Goal: Task Accomplishment & Management: Manage account settings

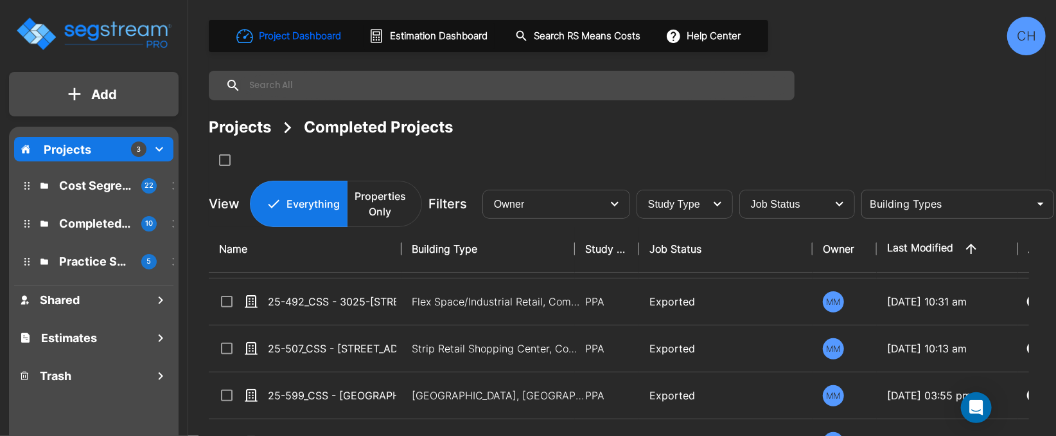
scroll to position [42, 0]
click at [86, 188] on p "Cost Segregation Studies" at bounding box center [95, 185] width 72 height 17
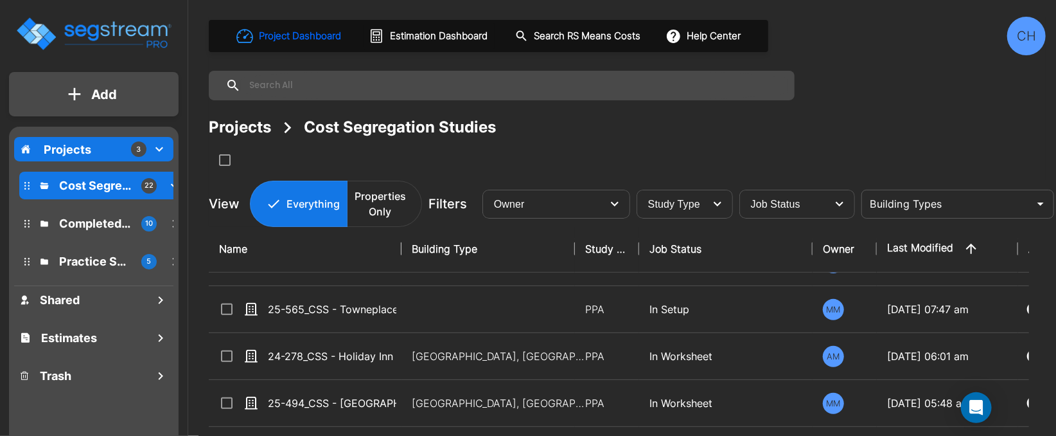
scroll to position [322, 0]
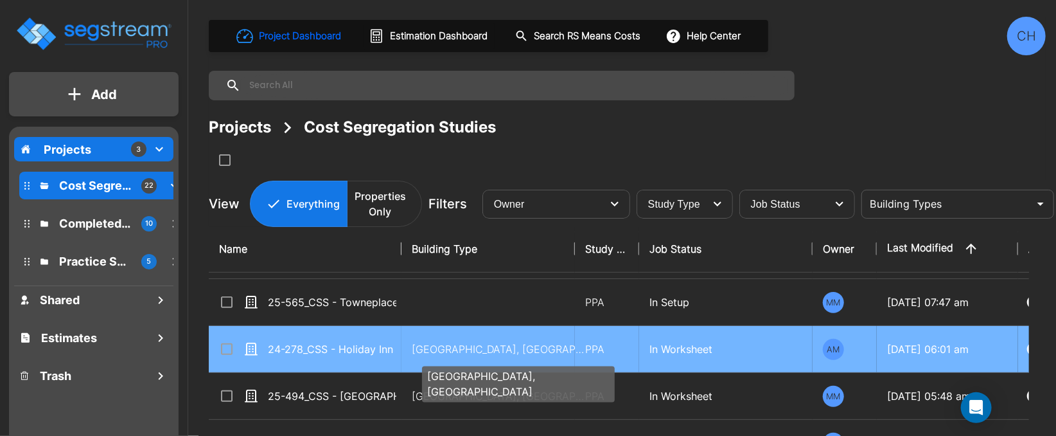
click at [443, 347] on p "Motel-Hotel, Motel-Hotel Site" at bounding box center [498, 348] width 173 height 15
click at [443, 347] on p "[GEOGRAPHIC_DATA], [GEOGRAPHIC_DATA]" at bounding box center [498, 348] width 173 height 15
checkbox input "true"
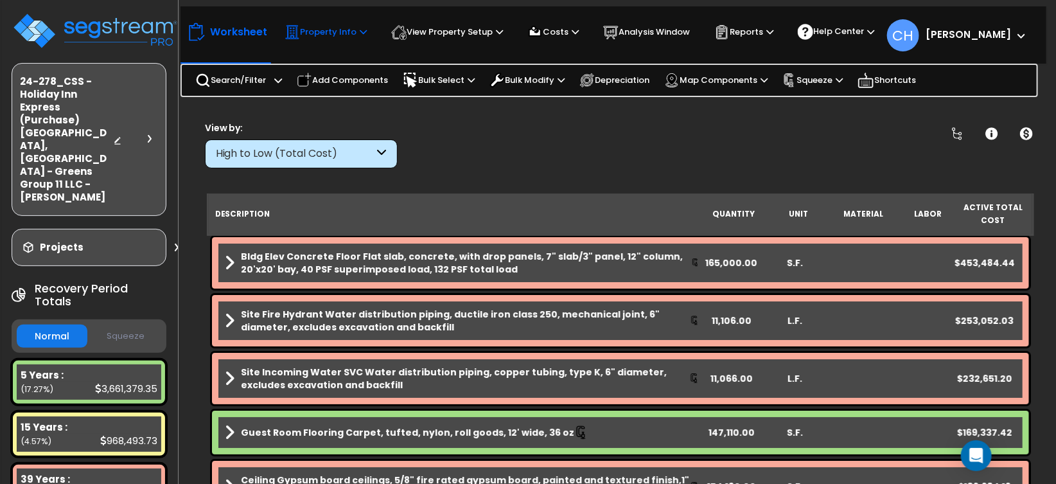
click at [357, 35] on p "Property Info" at bounding box center [326, 31] width 82 height 15
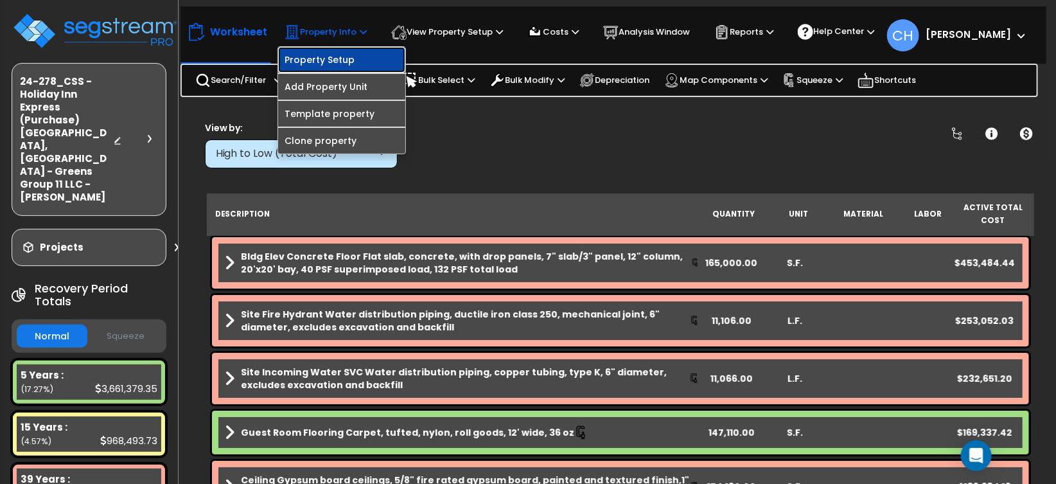
click at [315, 65] on link "Property Setup" at bounding box center [341, 60] width 127 height 26
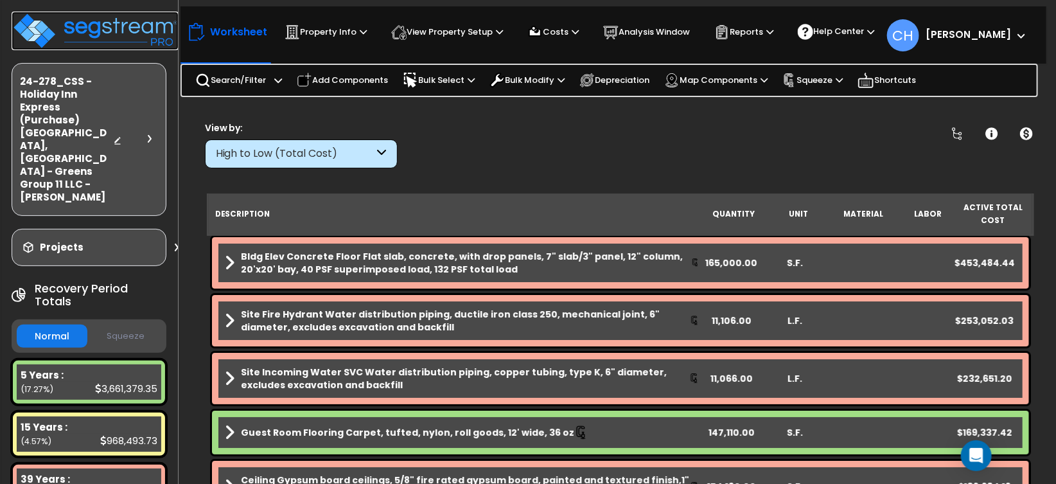
click at [116, 27] on img at bounding box center [95, 31] width 167 height 39
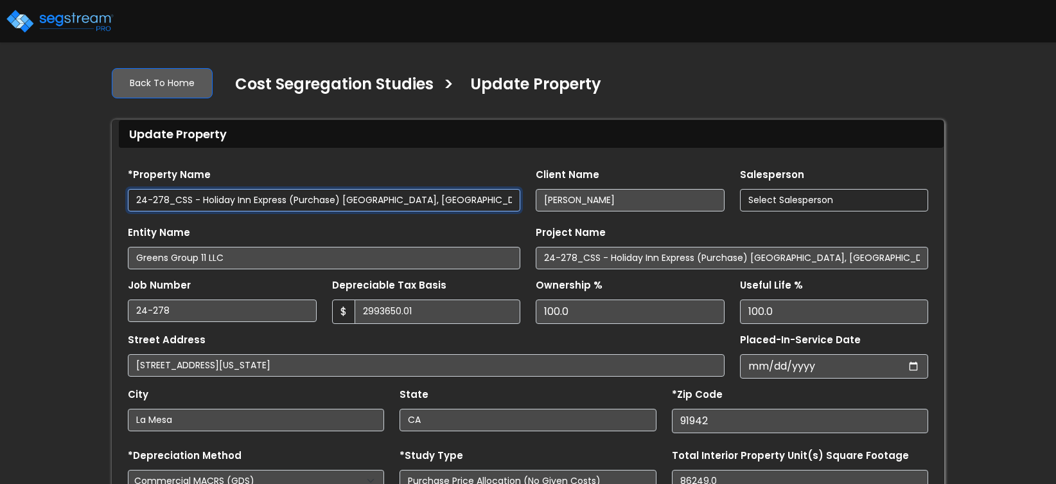
type input "2,993,650.01"
type input "-794,365.0"
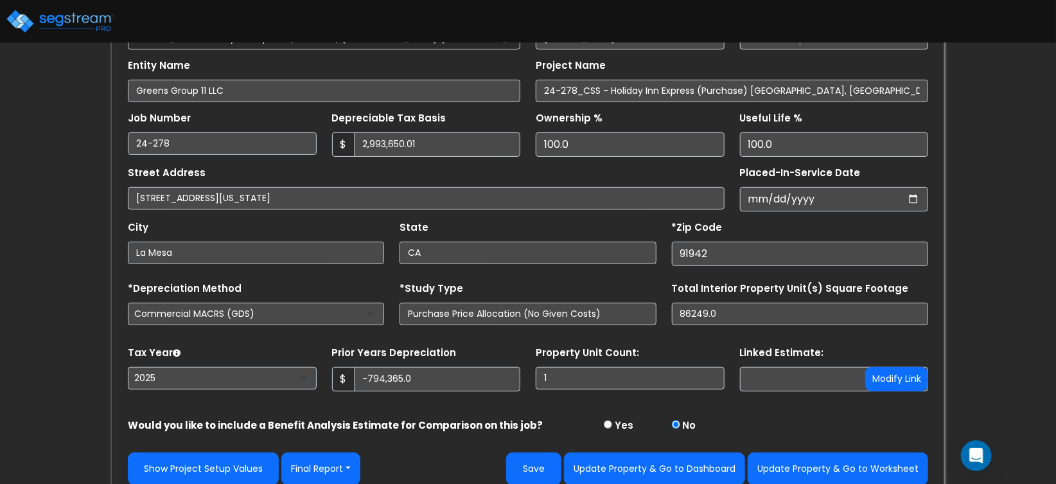
scroll to position [175, 0]
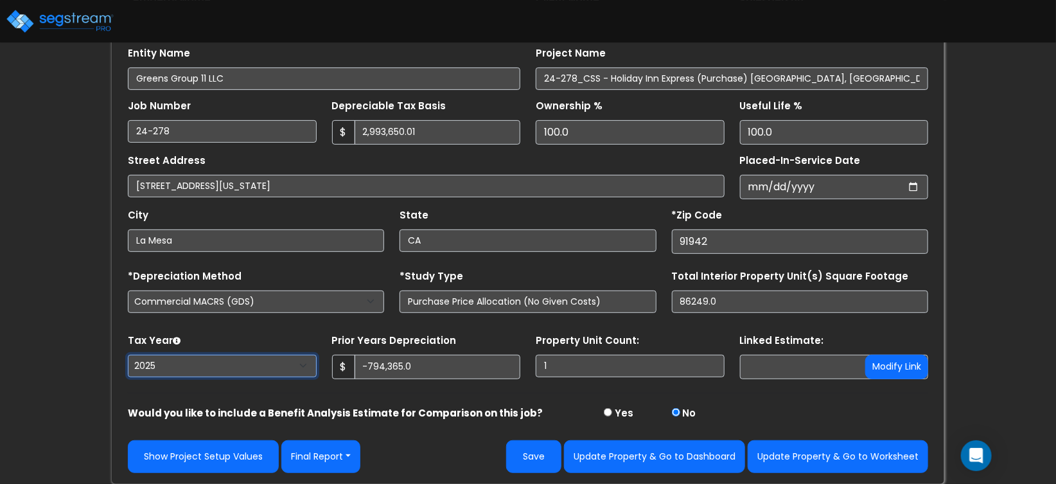
click at [170, 366] on select "2026 2025 2024 2023 2022 2021" at bounding box center [222, 366] width 189 height 22
select select "2024"
click at [128, 355] on select "2026 2025 2024 2023 2022 2021" at bounding box center [222, 366] width 189 height 22
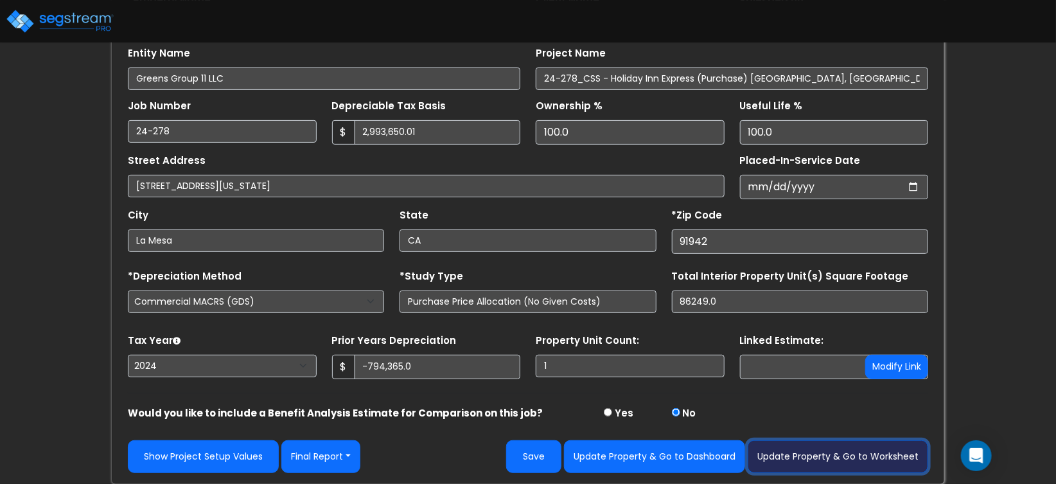
click at [832, 450] on button "Update Property & Go to Worksheet" at bounding box center [838, 456] width 181 height 33
type input "-794365"
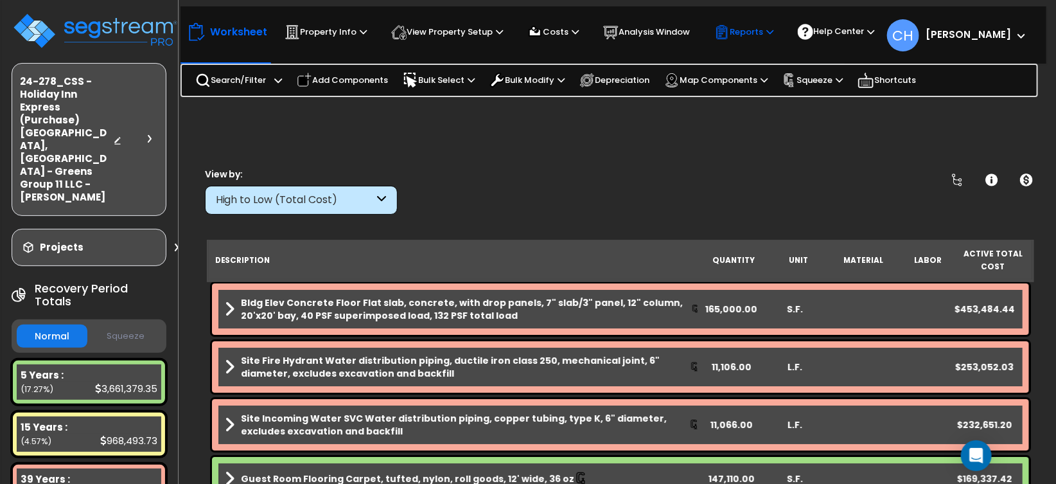
click at [749, 25] on p "Reports" at bounding box center [744, 31] width 59 height 15
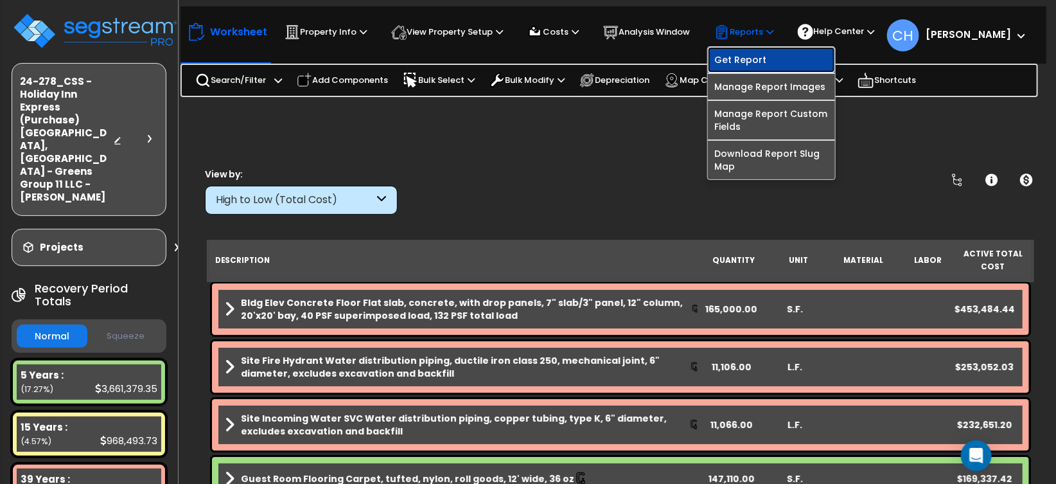
click at [751, 62] on link "Get Report" at bounding box center [771, 60] width 127 height 26
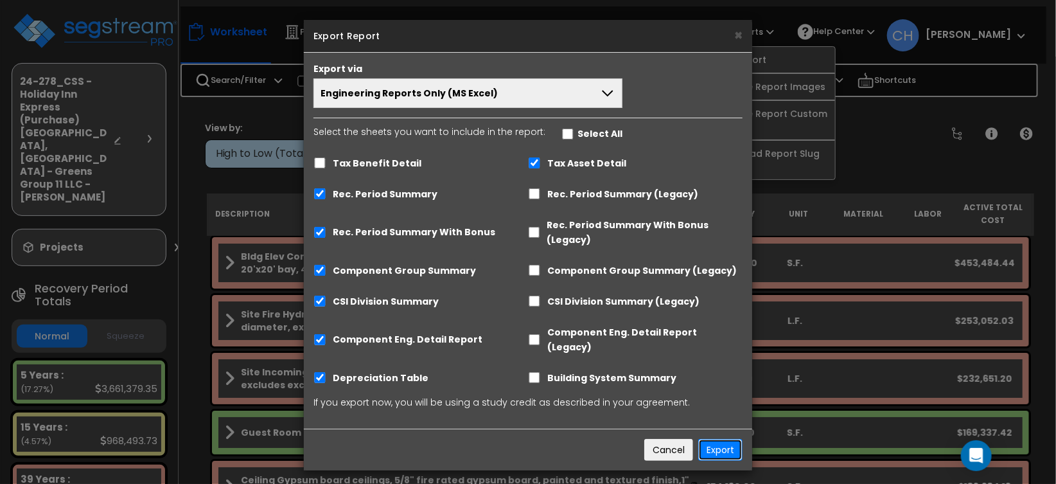
click at [724, 439] on button "Export" at bounding box center [720, 450] width 44 height 22
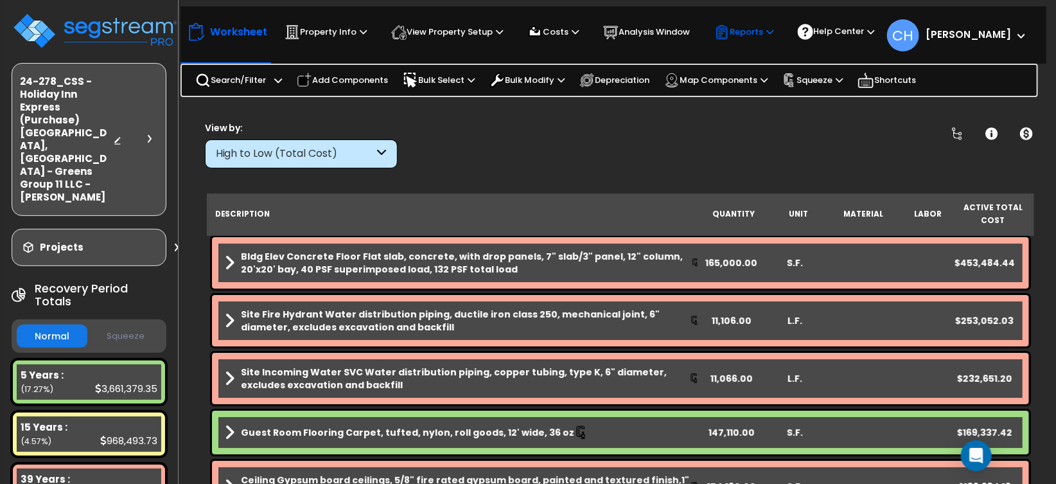
click at [763, 33] on p "Reports" at bounding box center [744, 31] width 59 height 15
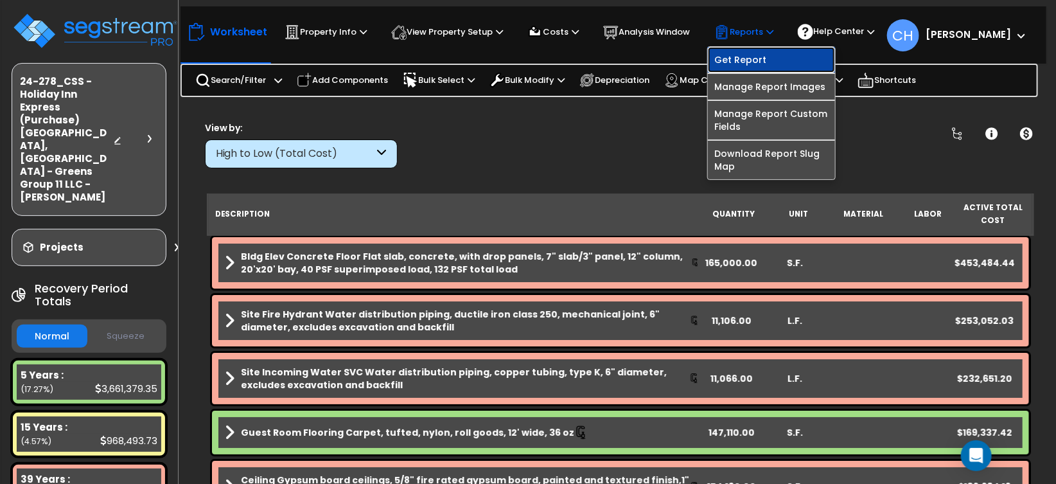
click at [744, 62] on link "Get Report" at bounding box center [771, 60] width 127 height 26
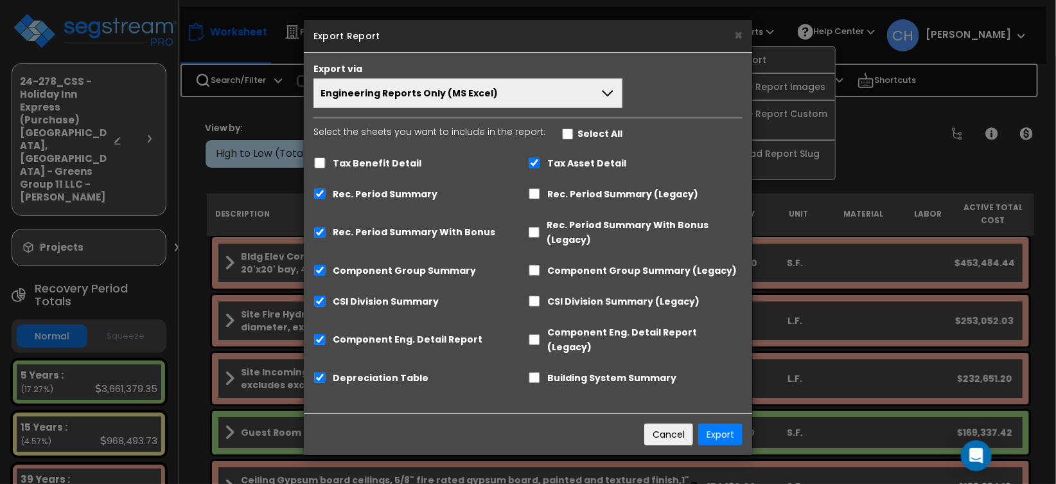
click at [526, 98] on button "Engineering Reports Only (MS Excel)" at bounding box center [468, 93] width 309 height 30
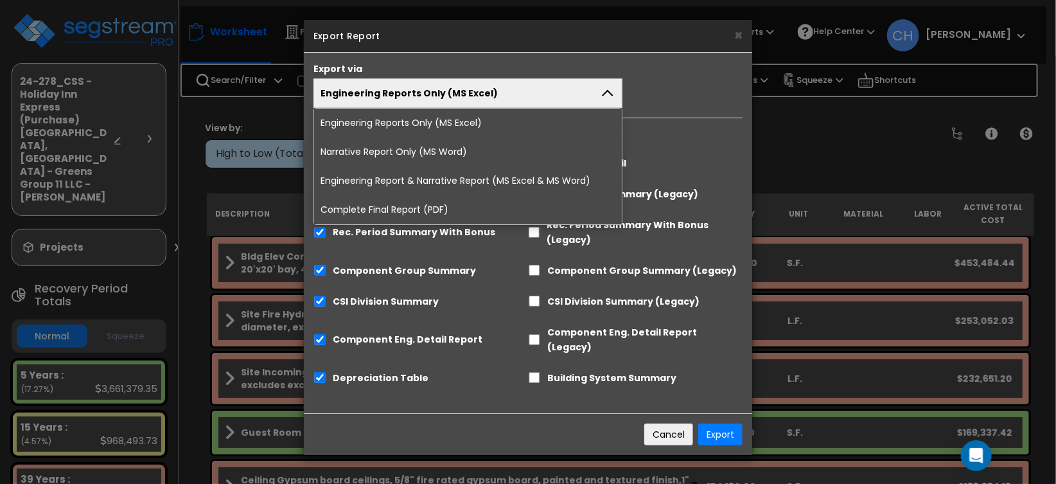
click at [452, 204] on li "Complete Final Report (PDF)" at bounding box center [468, 209] width 308 height 29
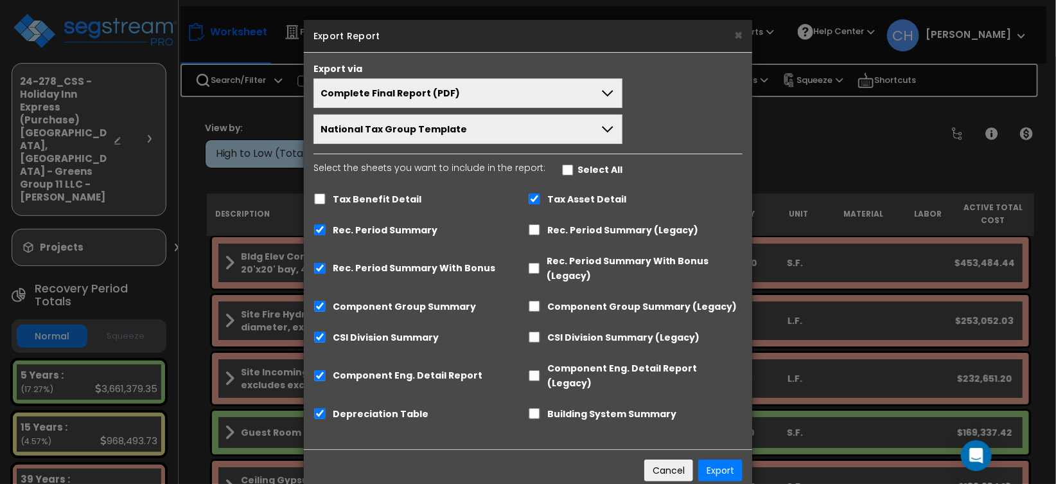
scroll to position [13, 0]
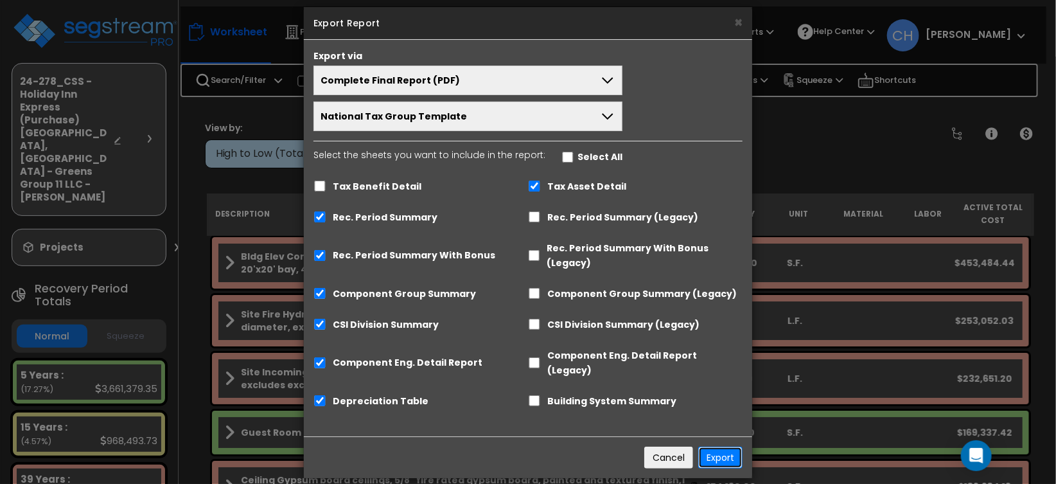
click at [720, 447] on button "Export" at bounding box center [720, 458] width 44 height 22
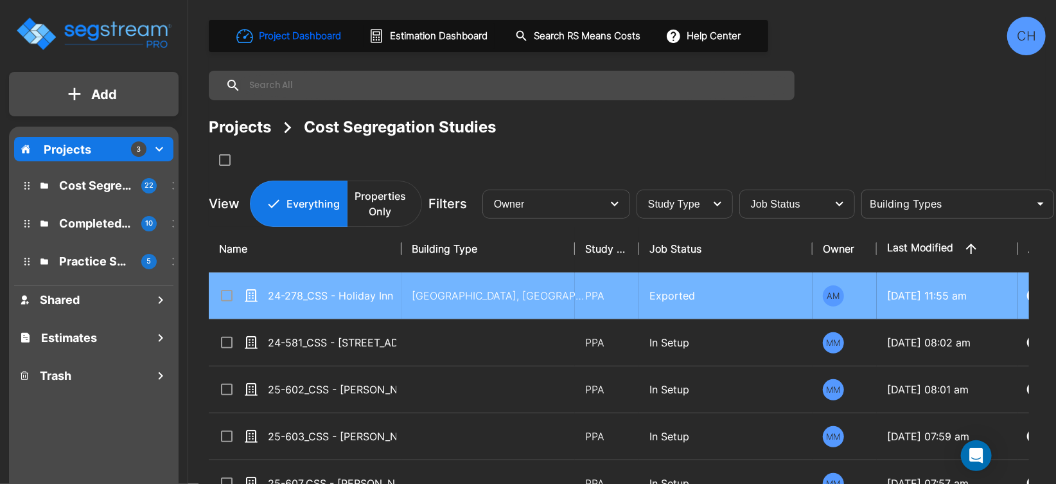
click at [229, 298] on input "select row 24-278_CSS - Holiday Inn Express (Purchase) La Mesa, CA - Greens Gro…" at bounding box center [225, 293] width 13 height 11
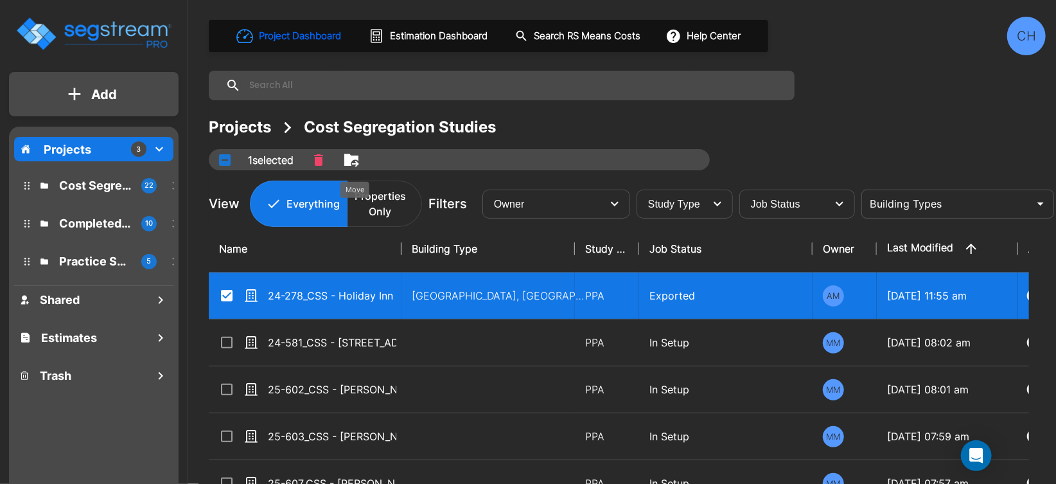
click at [357, 165] on icon "Move" at bounding box center [351, 159] width 15 height 15
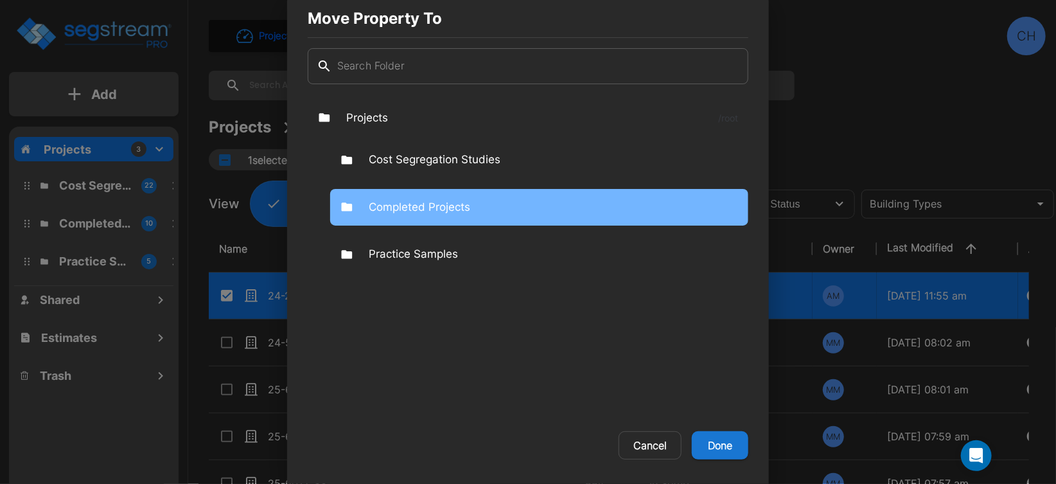
click at [445, 208] on p "Completed Projects" at bounding box center [420, 207] width 102 height 17
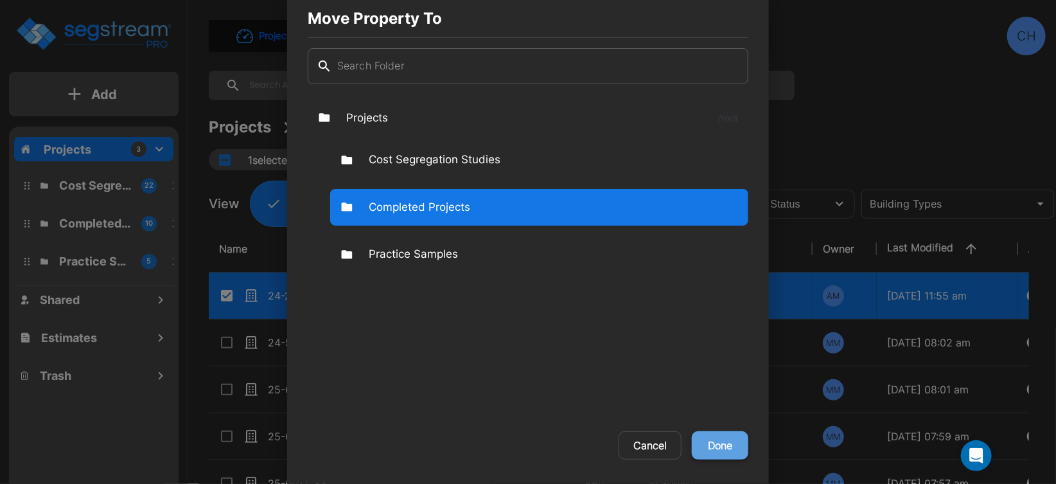
click at [723, 449] on button "Done" at bounding box center [720, 445] width 57 height 28
checkbox input "false"
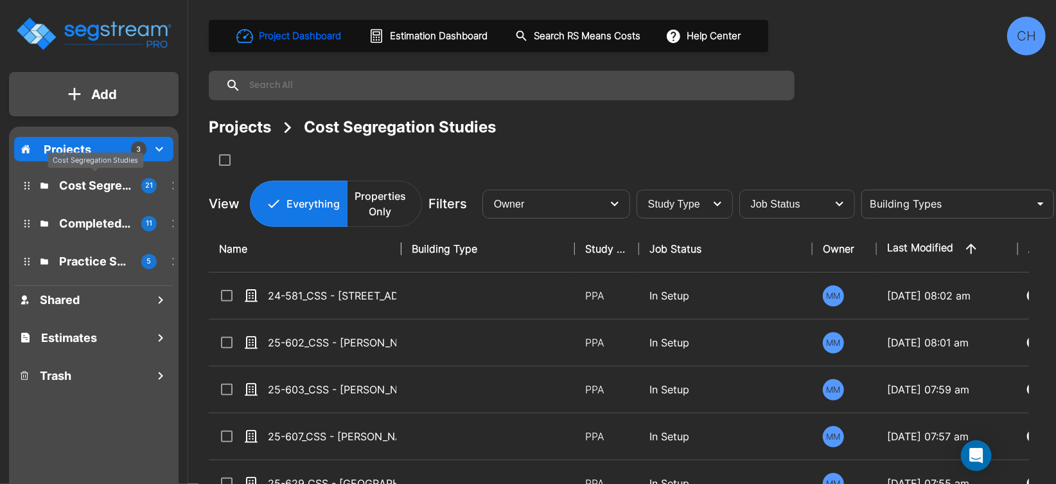
click at [67, 188] on p "Cost Segregation Studies" at bounding box center [95, 185] width 72 height 17
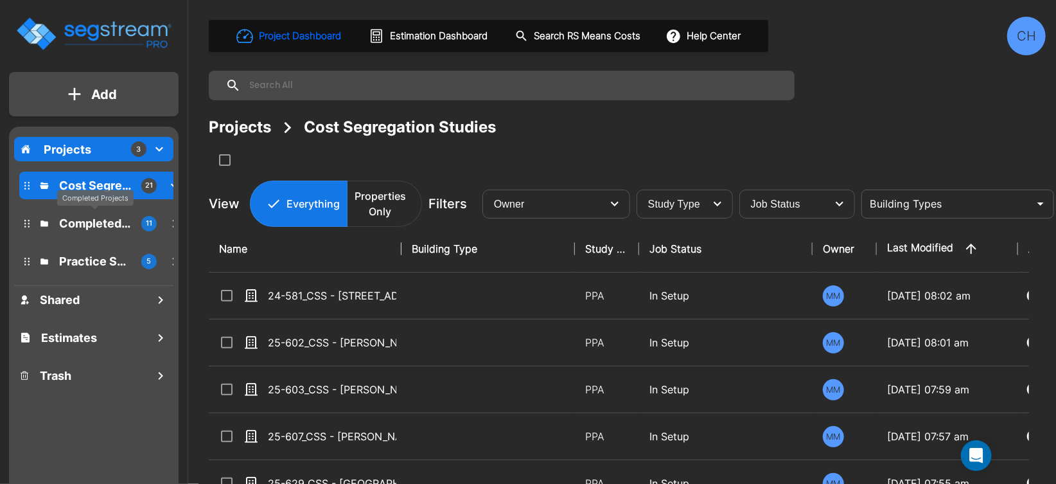
click at [93, 224] on p "Completed Projects" at bounding box center [95, 223] width 72 height 17
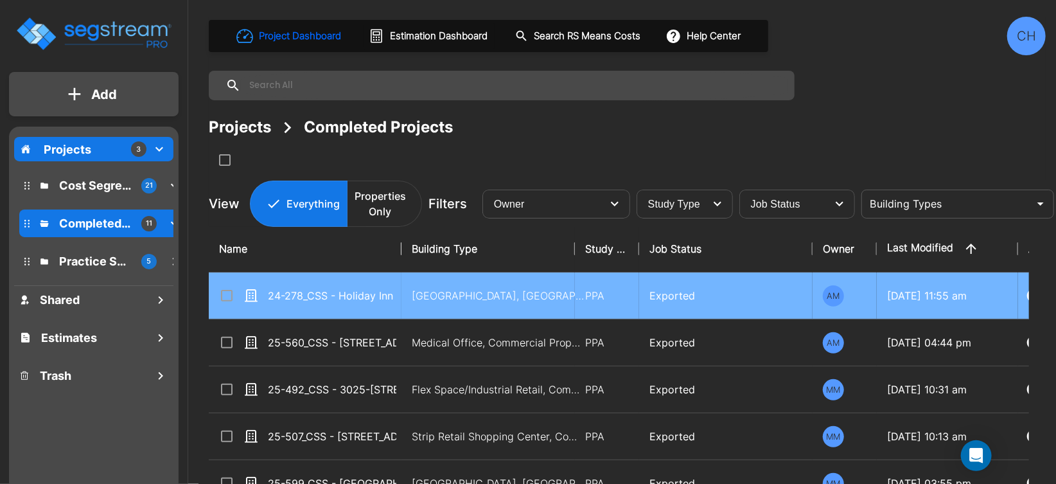
click at [227, 299] on icon at bounding box center [226, 295] width 15 height 15
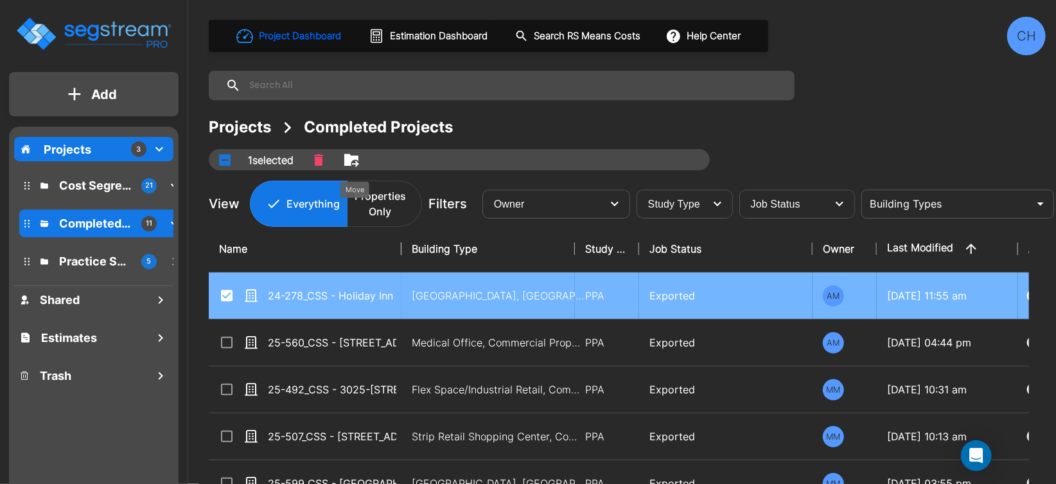
click at [355, 164] on icon "Move" at bounding box center [351, 159] width 15 height 15
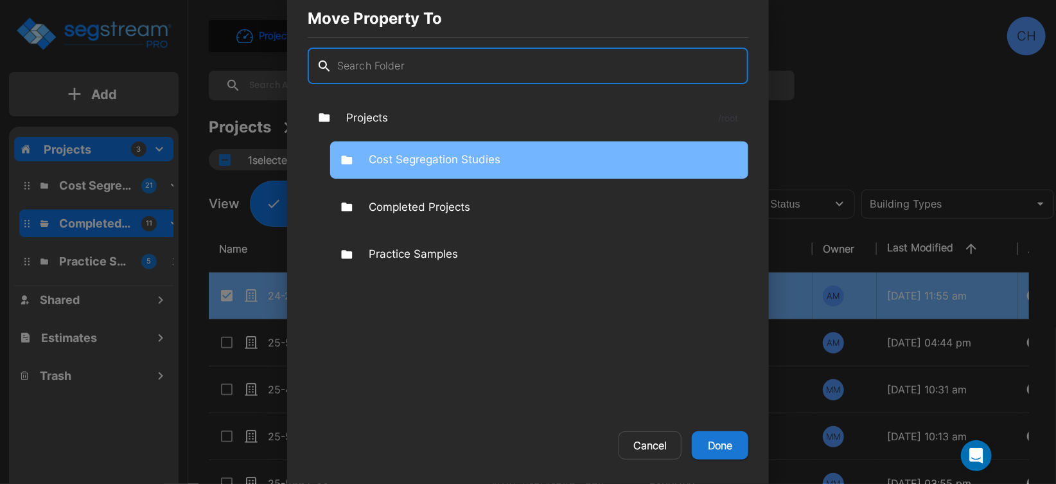
click at [445, 150] on div "Cost Segregation Studies" at bounding box center [539, 159] width 418 height 37
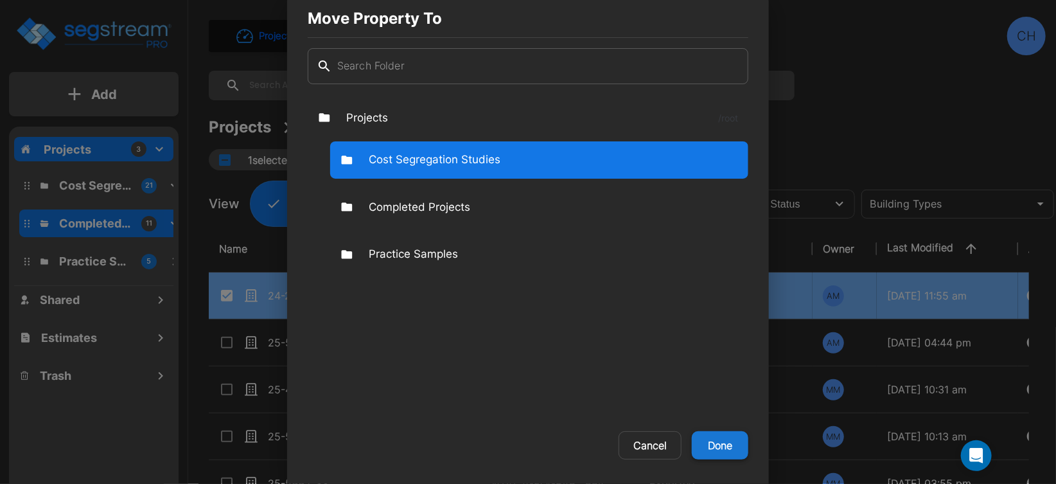
click at [720, 448] on button "Done" at bounding box center [720, 445] width 57 height 28
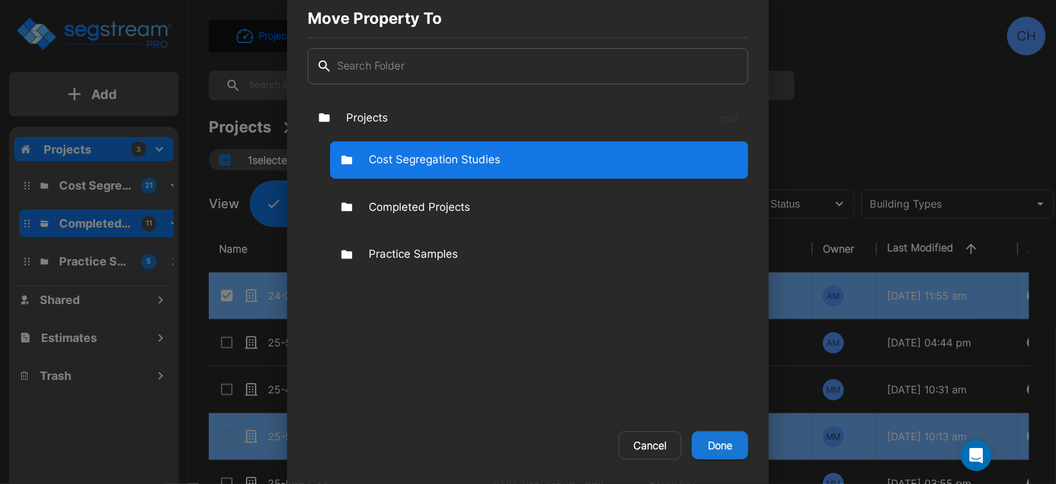
checkbox input "false"
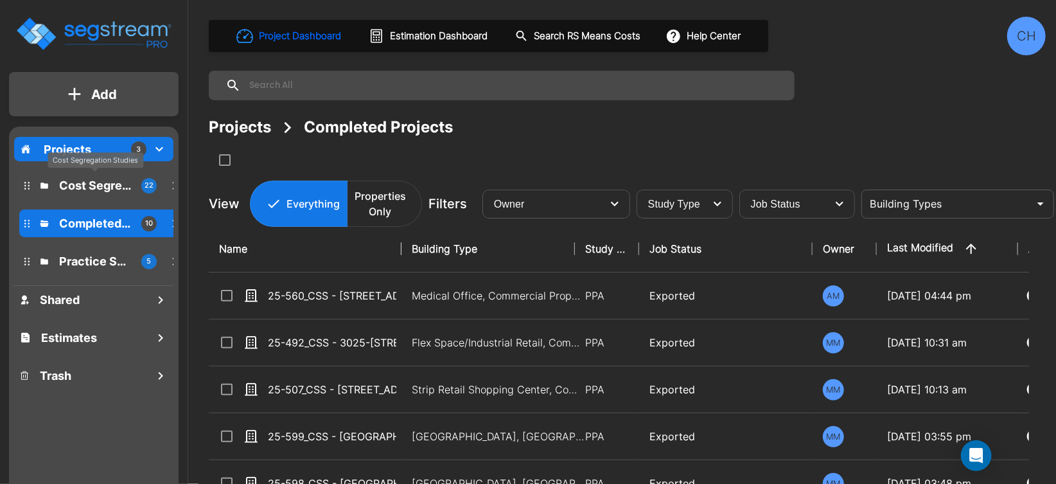
click at [68, 182] on p "Cost Segregation Studies" at bounding box center [95, 185] width 72 height 17
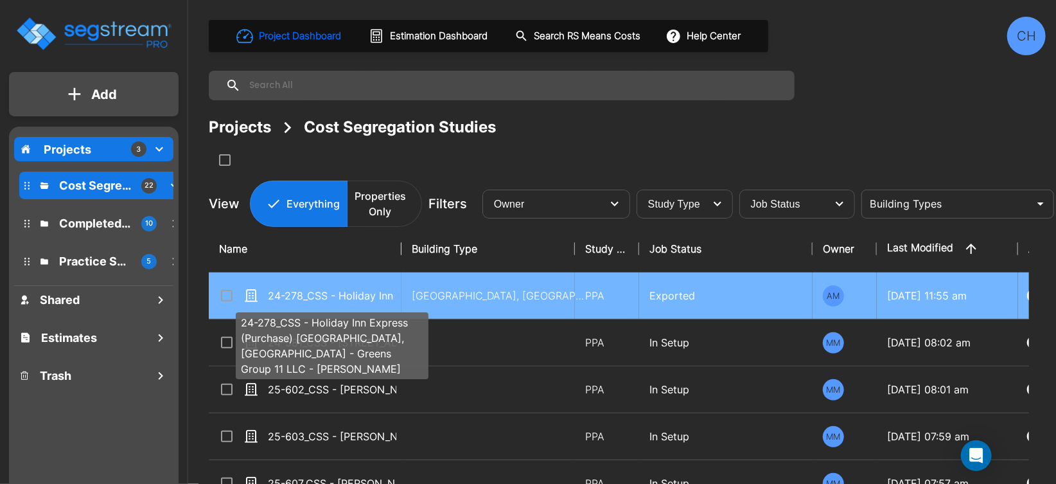
click at [355, 301] on p "24-278_CSS - Holiday Inn Express (Purchase) [GEOGRAPHIC_DATA], [GEOGRAPHIC_DATA…" at bounding box center [332, 295] width 129 height 15
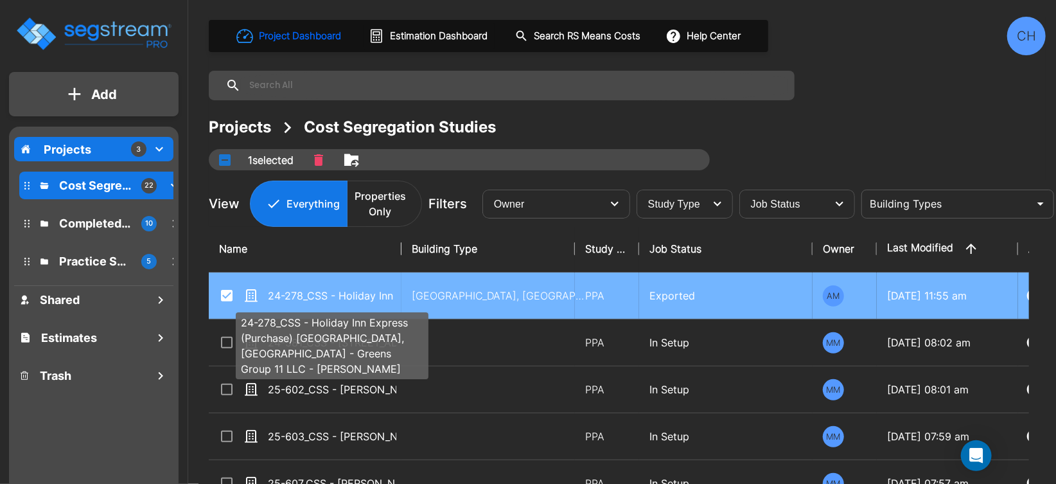
click at [355, 301] on p "24-278_CSS - Holiday Inn Express (Purchase) [GEOGRAPHIC_DATA], [GEOGRAPHIC_DATA…" at bounding box center [332, 295] width 129 height 15
drag, startPoint x: 337, startPoint y: 300, endPoint x: 369, endPoint y: 291, distance: 34.0
click at [337, 300] on p "24-278_CSS - Holiday Inn Express (Purchase) [GEOGRAPHIC_DATA], [GEOGRAPHIC_DATA…" at bounding box center [332, 295] width 129 height 15
click at [337, 299] on p "24-278_CSS - Holiday Inn Express (Purchase) [GEOGRAPHIC_DATA], [GEOGRAPHIC_DATA…" at bounding box center [332, 295] width 129 height 15
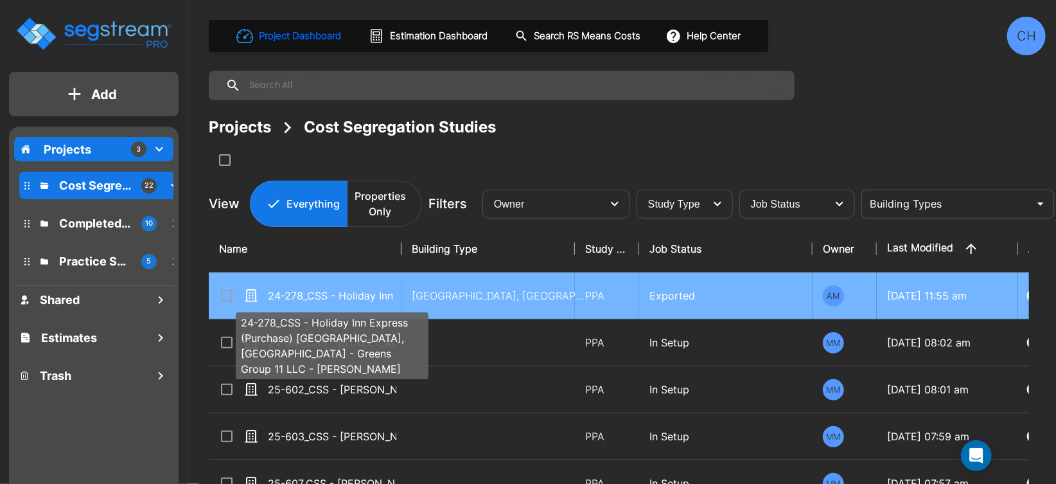
checkbox input "false"
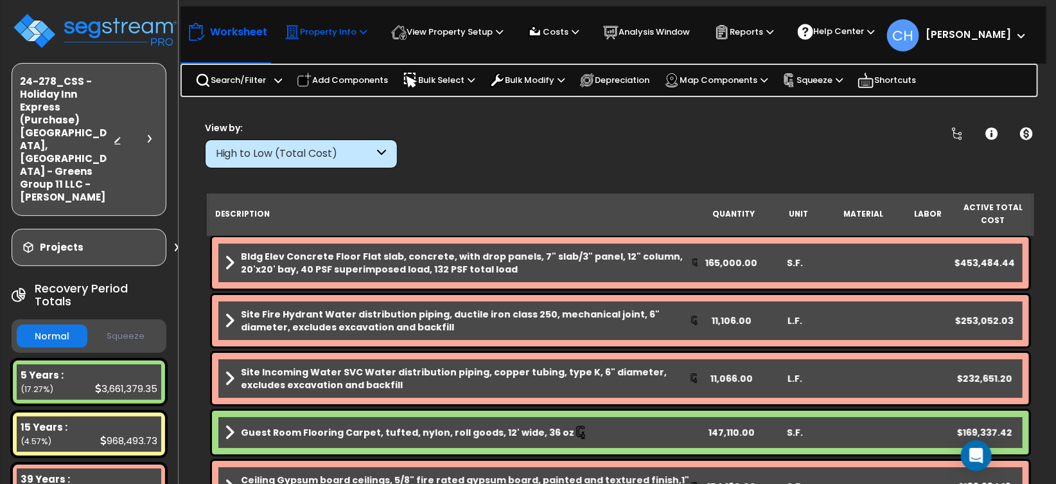
click at [352, 33] on p "Property Info" at bounding box center [326, 31] width 82 height 15
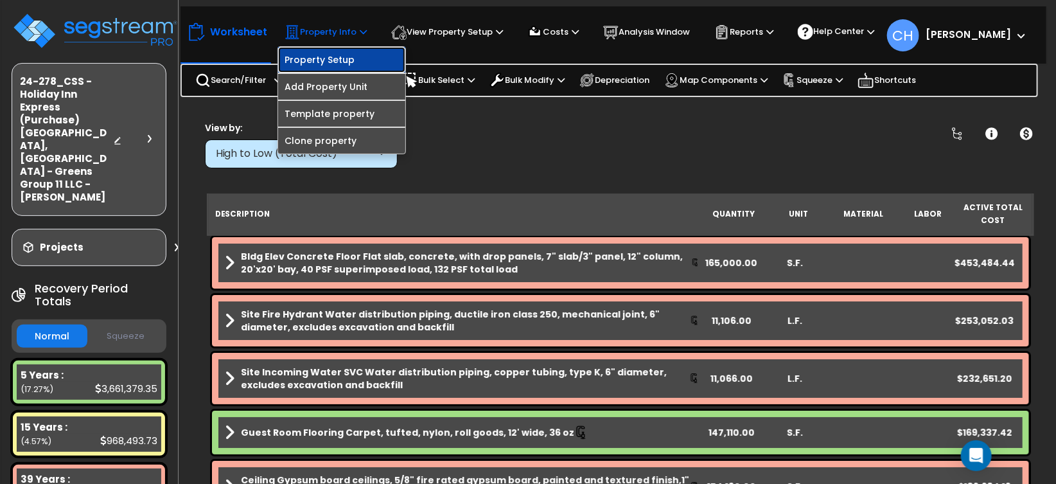
click at [307, 59] on link "Property Setup" at bounding box center [341, 60] width 127 height 26
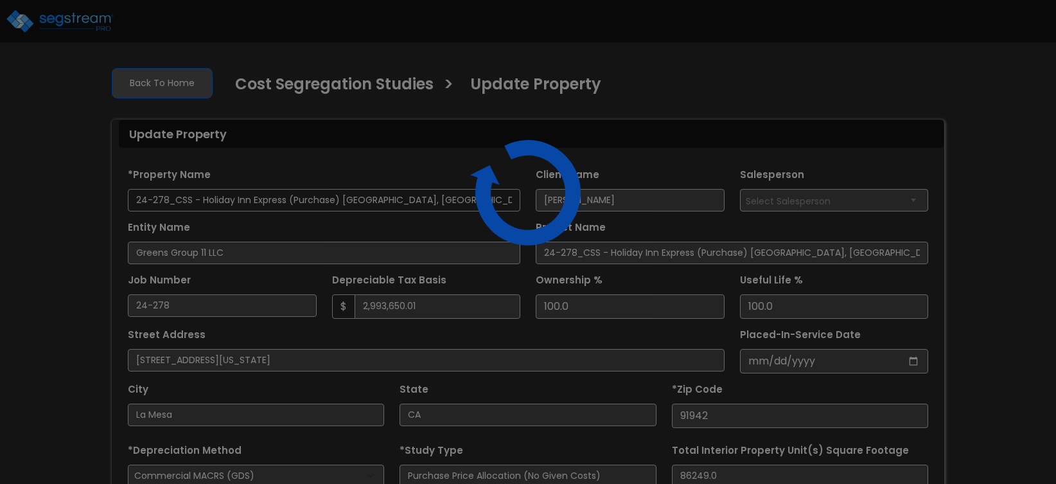
select select "2024"
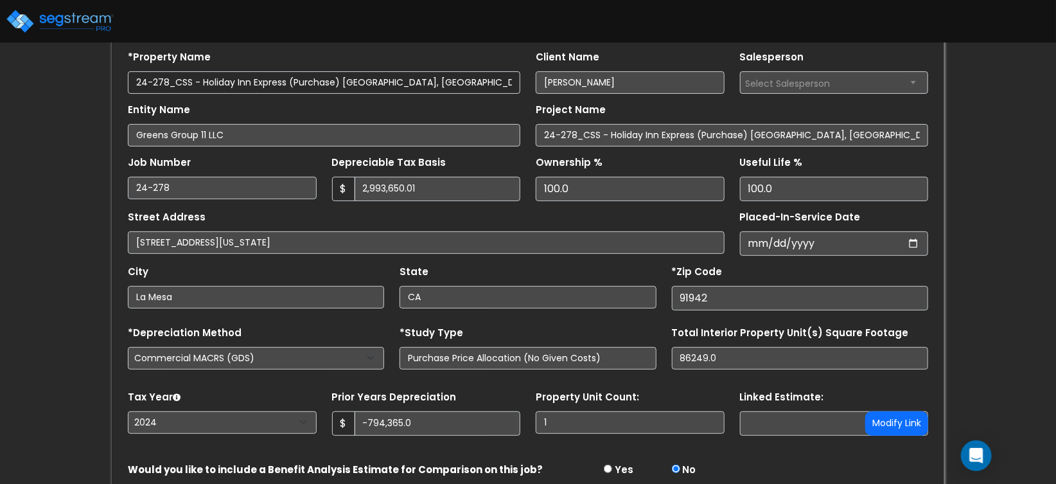
scroll to position [118, 0]
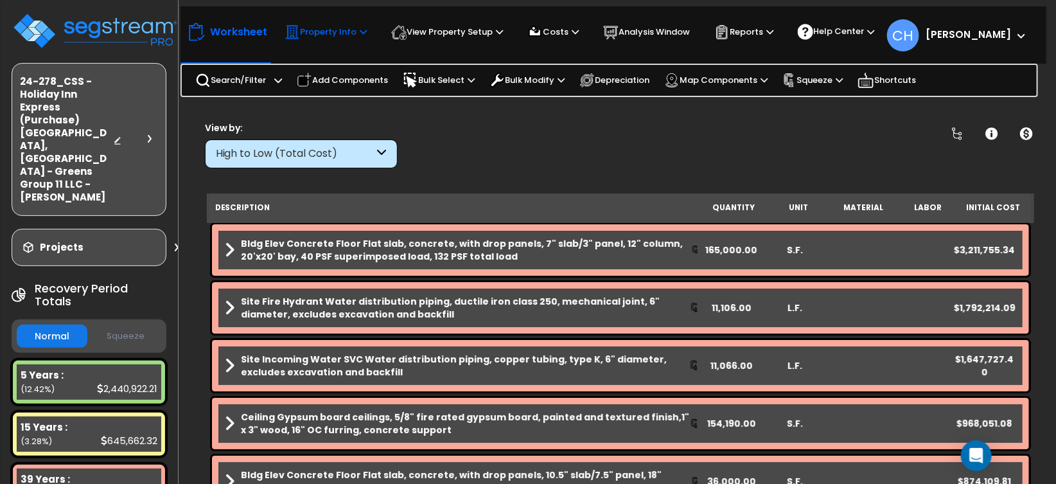
click at [321, 31] on p "Property Info" at bounding box center [326, 31] width 82 height 15
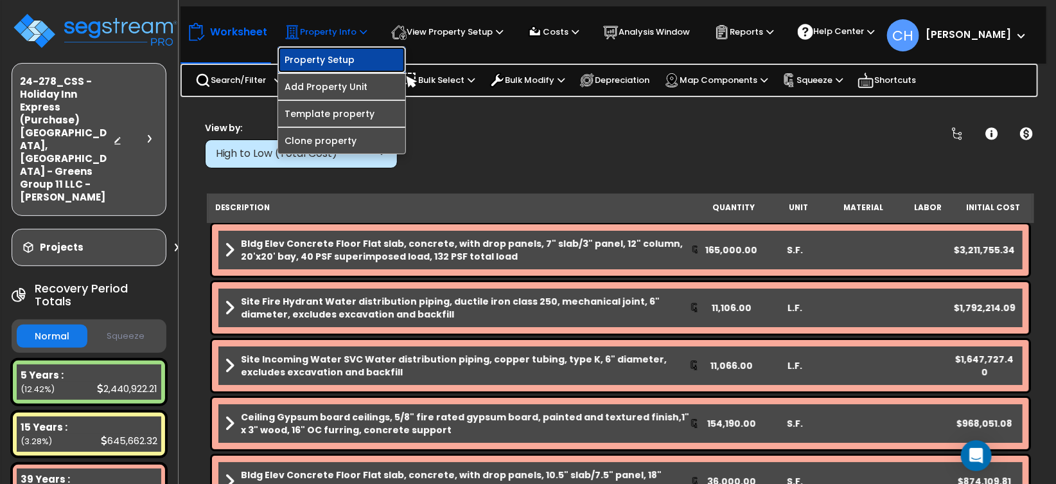
click at [330, 63] on link "Property Setup" at bounding box center [341, 60] width 127 height 26
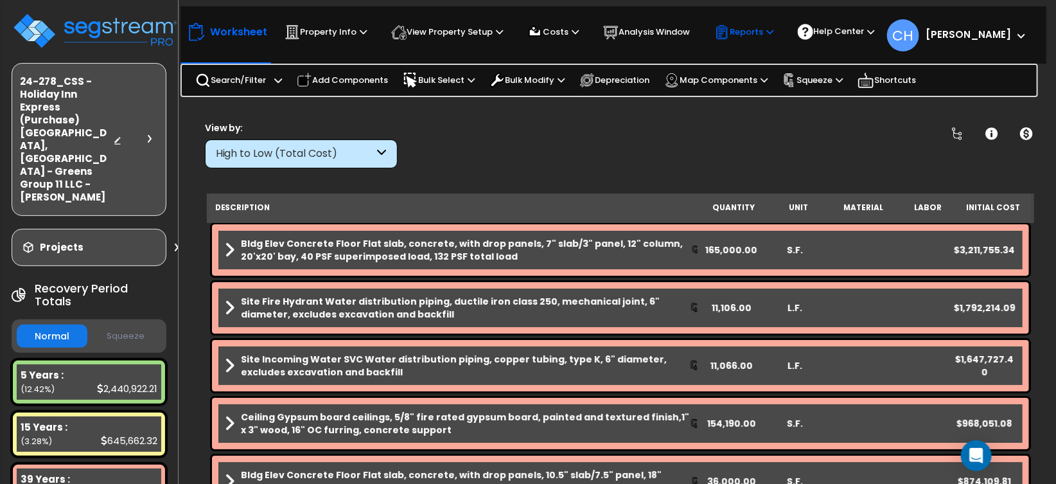
click at [751, 33] on p "Reports" at bounding box center [744, 31] width 59 height 15
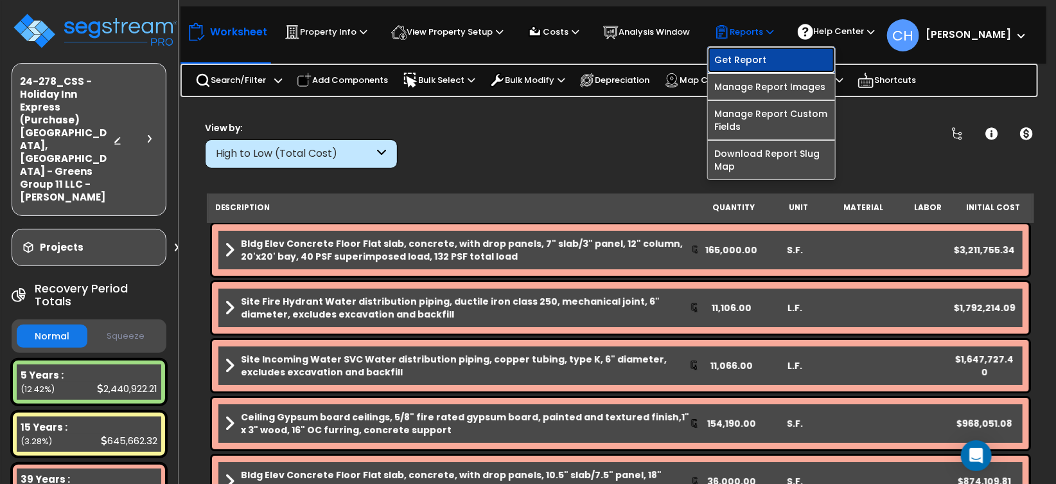
click at [754, 63] on link "Get Report" at bounding box center [771, 60] width 127 height 26
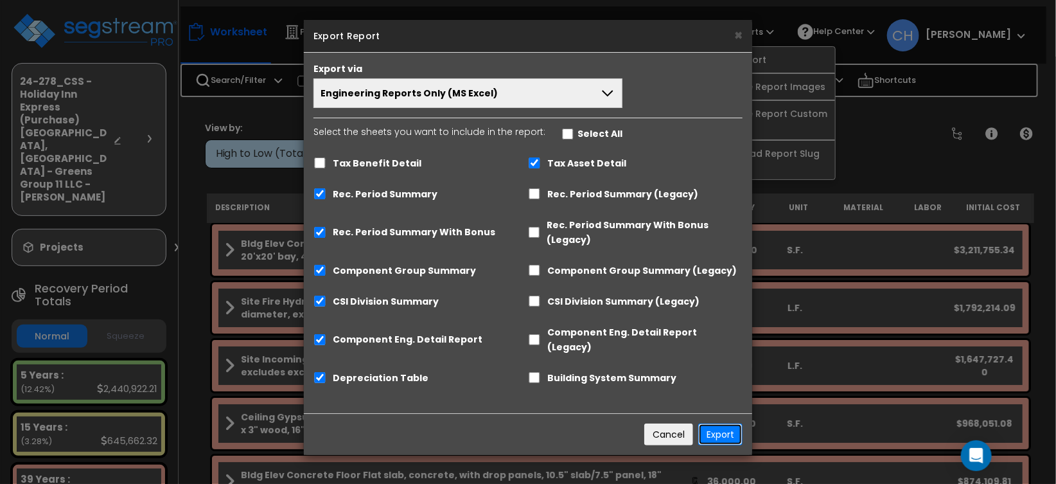
click at [724, 423] on button "Export" at bounding box center [720, 434] width 44 height 22
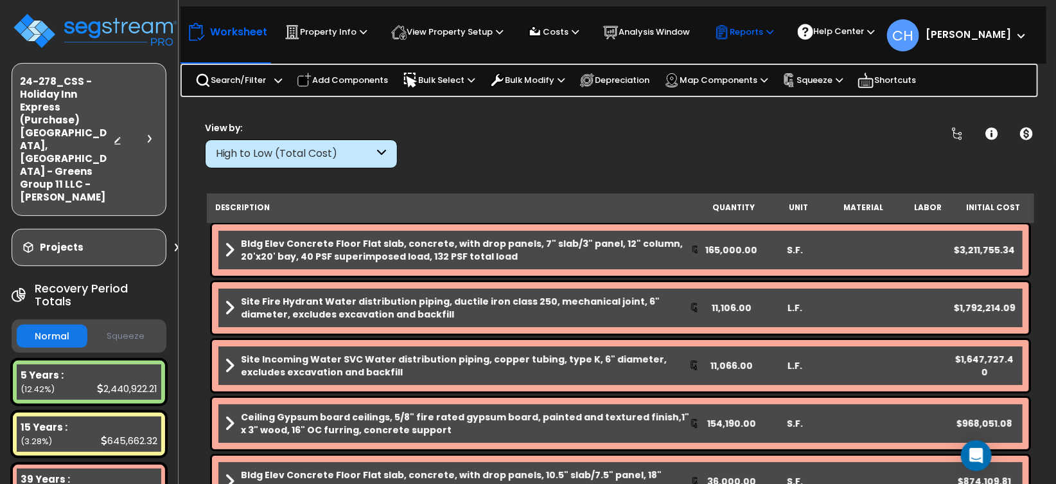
click at [756, 35] on p "Reports" at bounding box center [744, 31] width 59 height 15
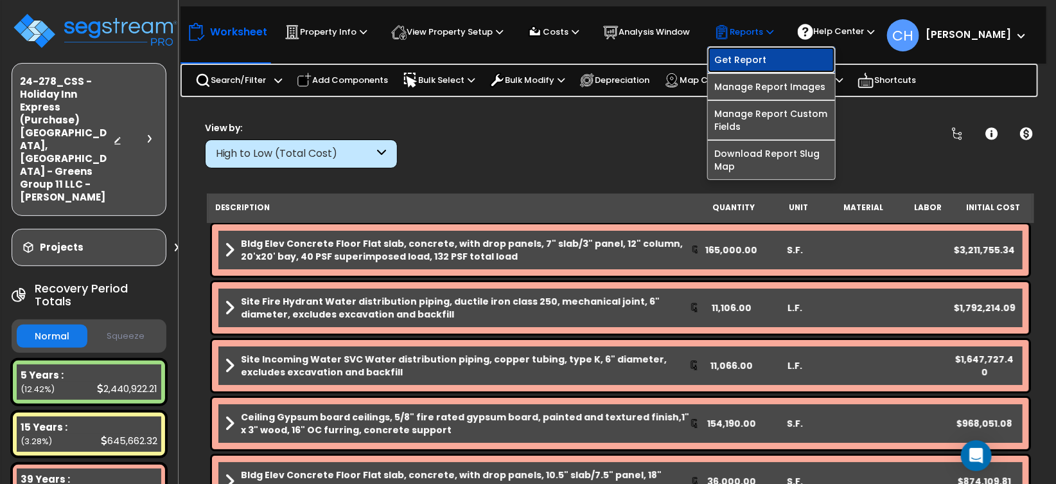
click at [735, 53] on link "Get Report" at bounding box center [771, 60] width 127 height 26
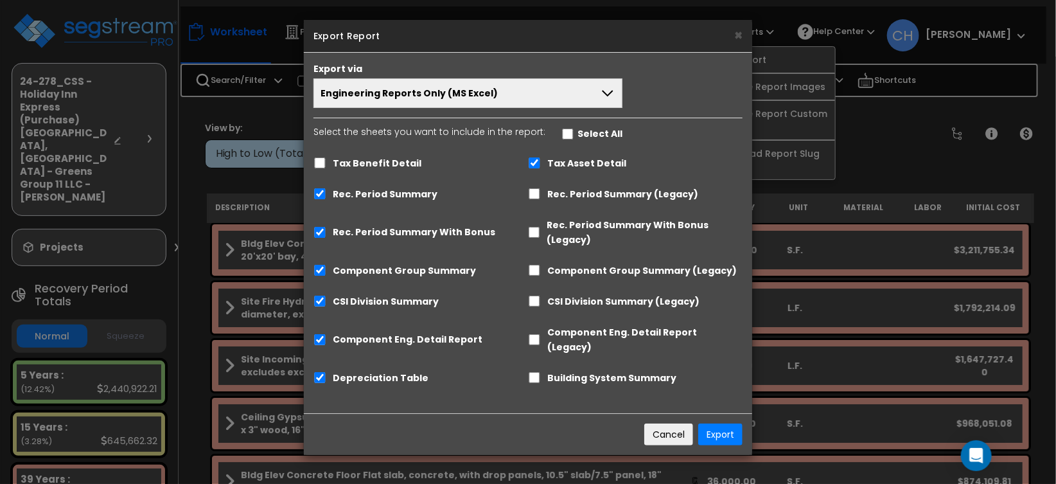
click at [535, 87] on button "Engineering Reports Only (MS Excel)" at bounding box center [468, 93] width 309 height 30
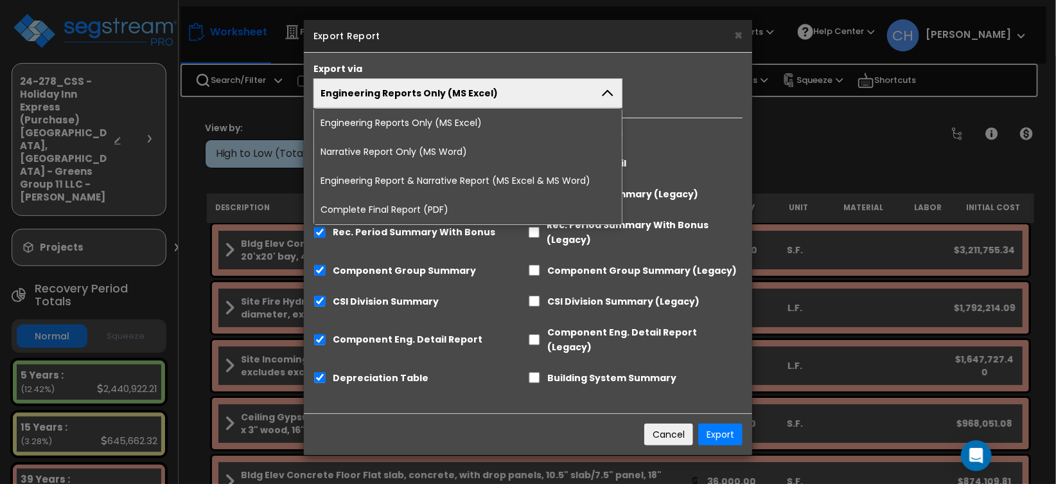
click at [414, 210] on li "Complete Final Report (PDF)" at bounding box center [468, 209] width 308 height 29
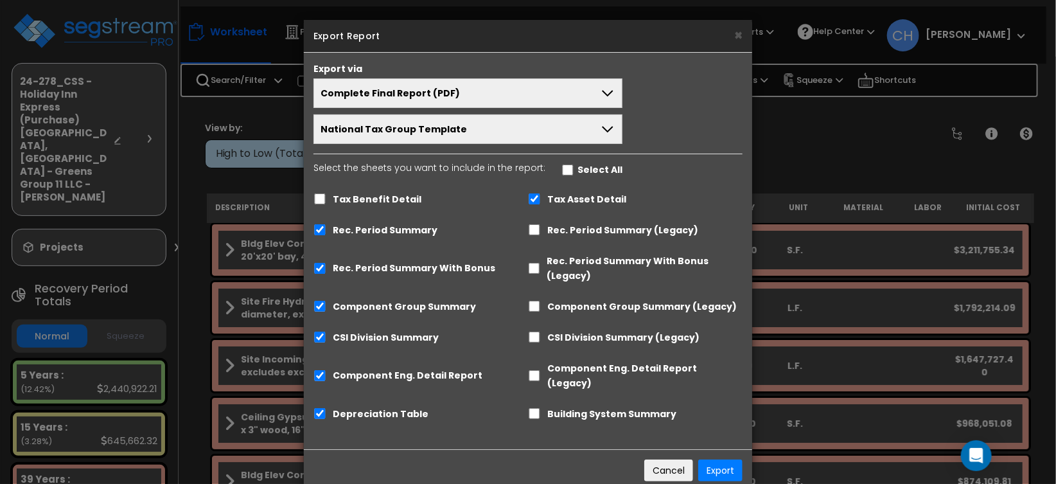
scroll to position [13, 0]
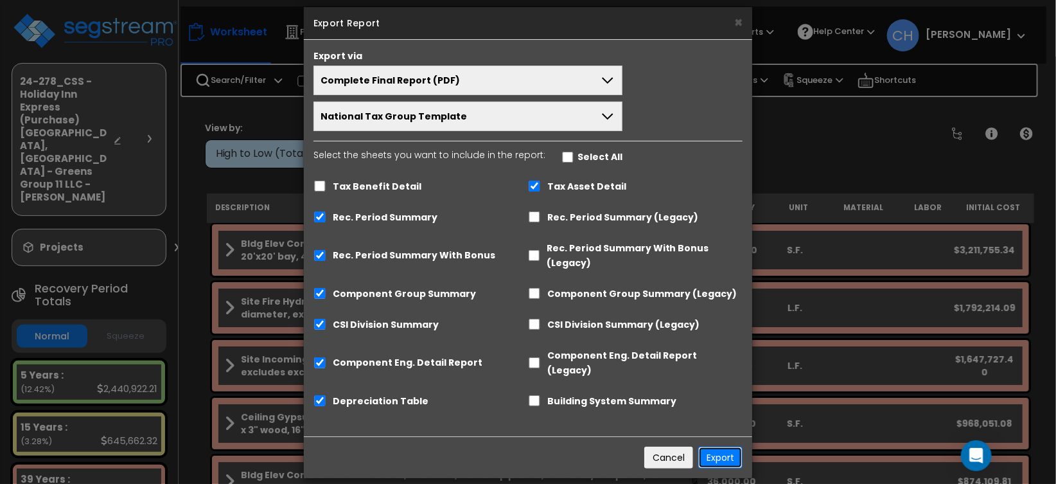
click at [719, 447] on button "Export" at bounding box center [720, 458] width 44 height 22
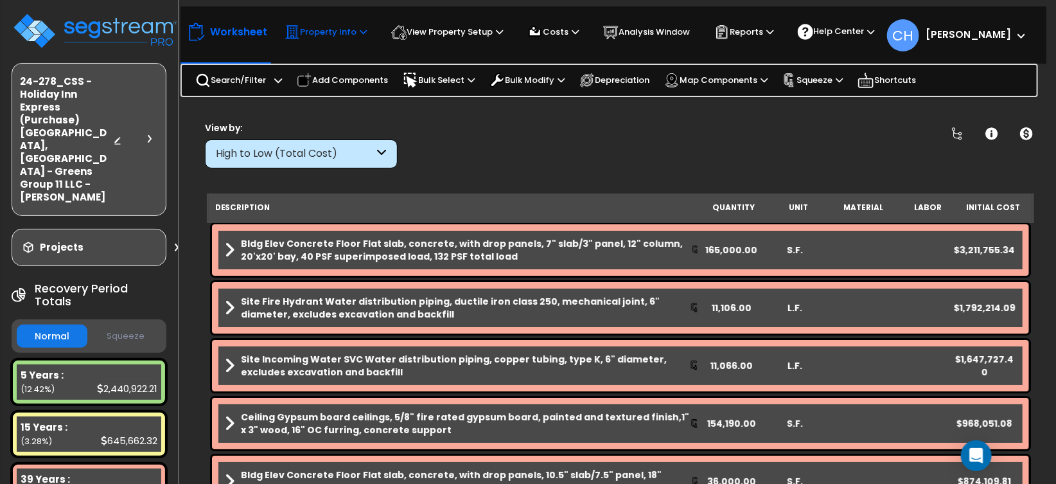
click at [359, 33] on p "Property Info" at bounding box center [326, 31] width 82 height 15
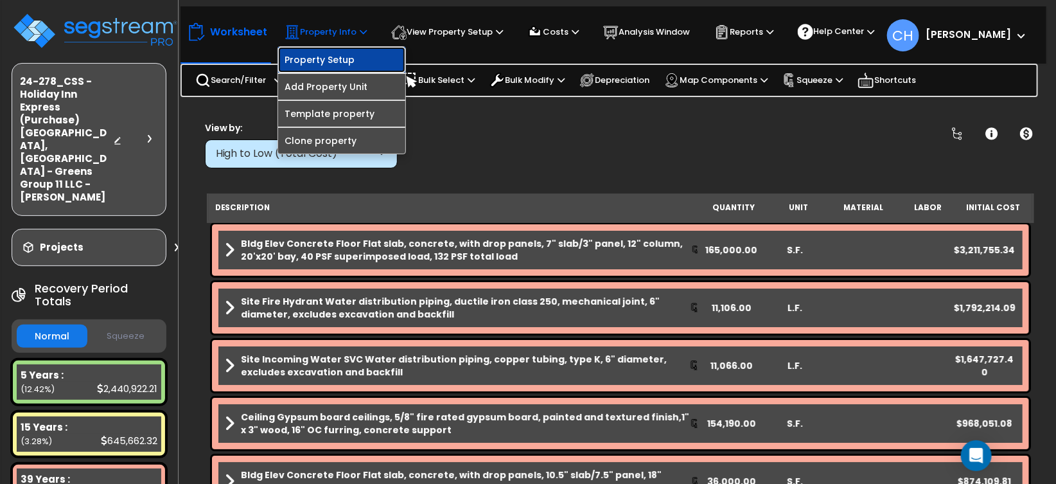
click at [344, 66] on link "Property Setup" at bounding box center [341, 60] width 127 height 26
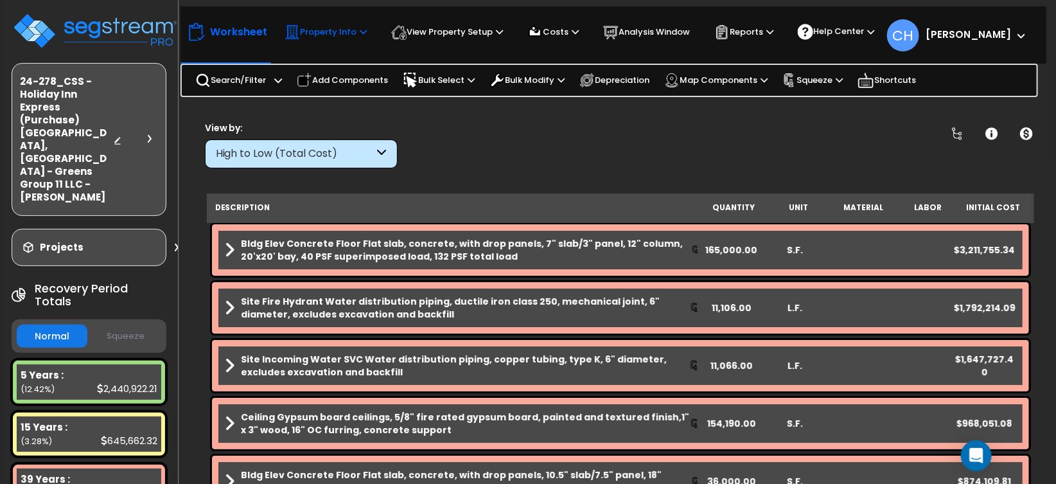
click at [364, 28] on icon at bounding box center [363, 32] width 7 height 8
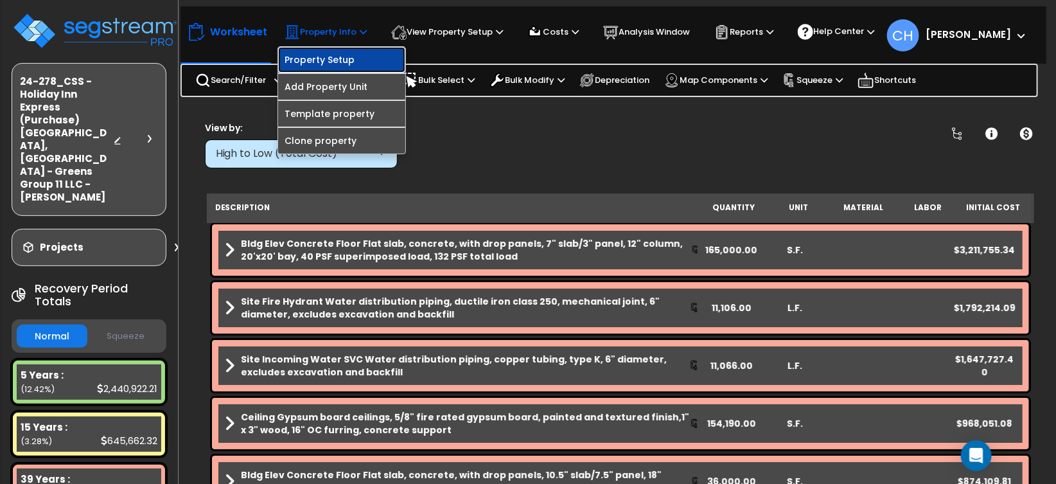
click at [332, 64] on link "Property Setup" at bounding box center [341, 60] width 127 height 26
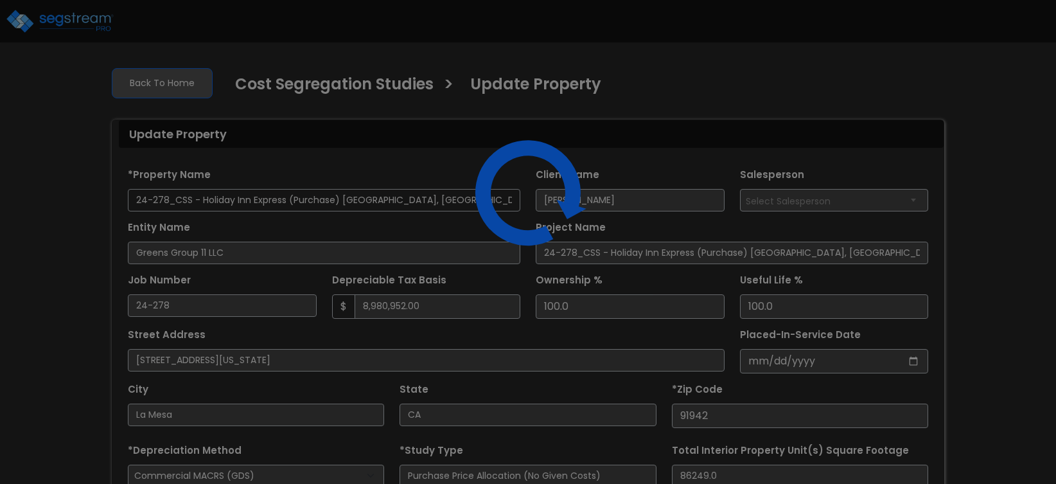
select select "2024"
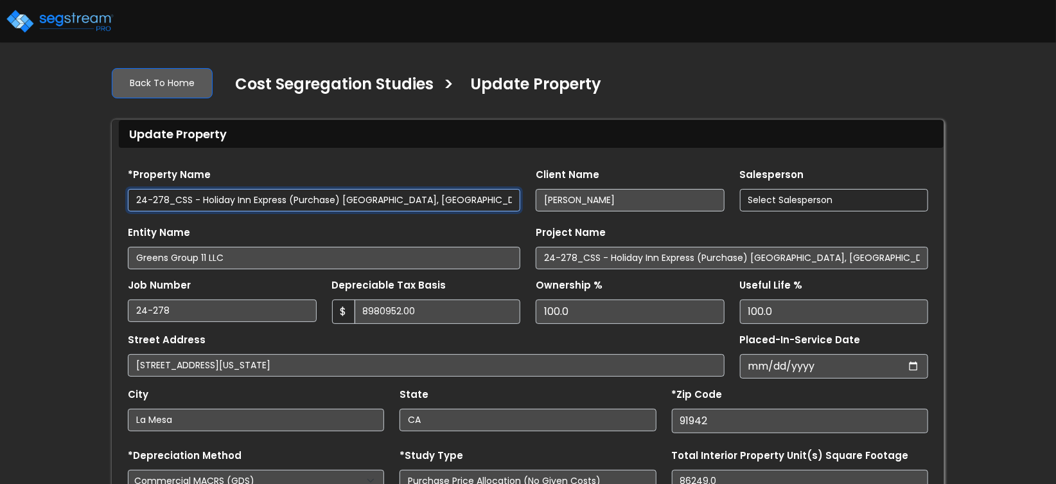
type input "8,980,952.00"
type input "-794,365.0"
select select "2024"
type input "8,980,952.00"
type input "-794,365.0"
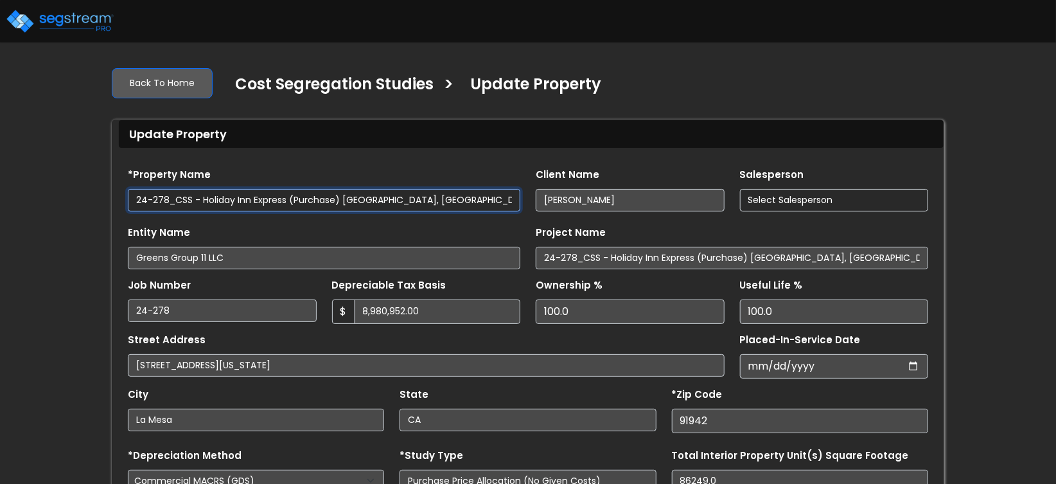
select select "2024"
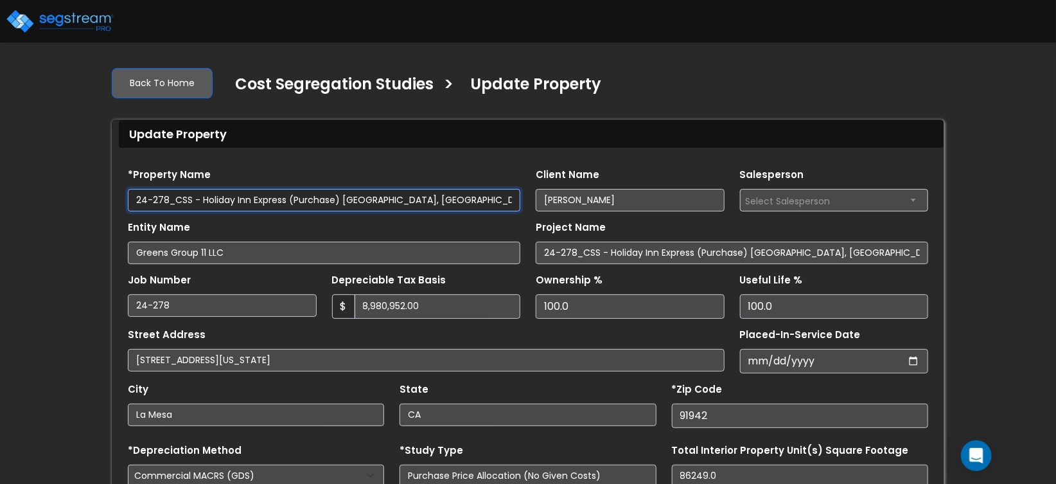
scroll to position [16, 0]
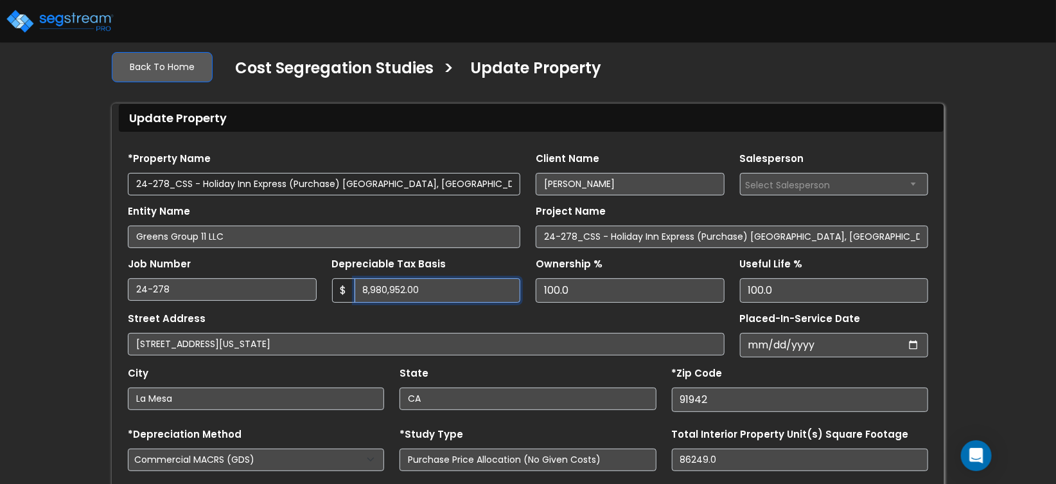
click at [422, 287] on input "8,980,952.00" at bounding box center [438, 290] width 166 height 24
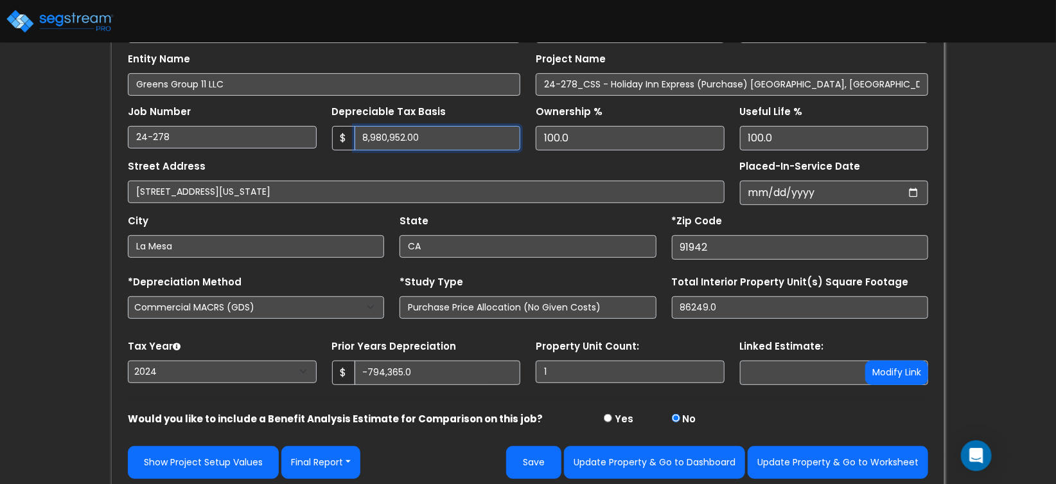
scroll to position [175, 0]
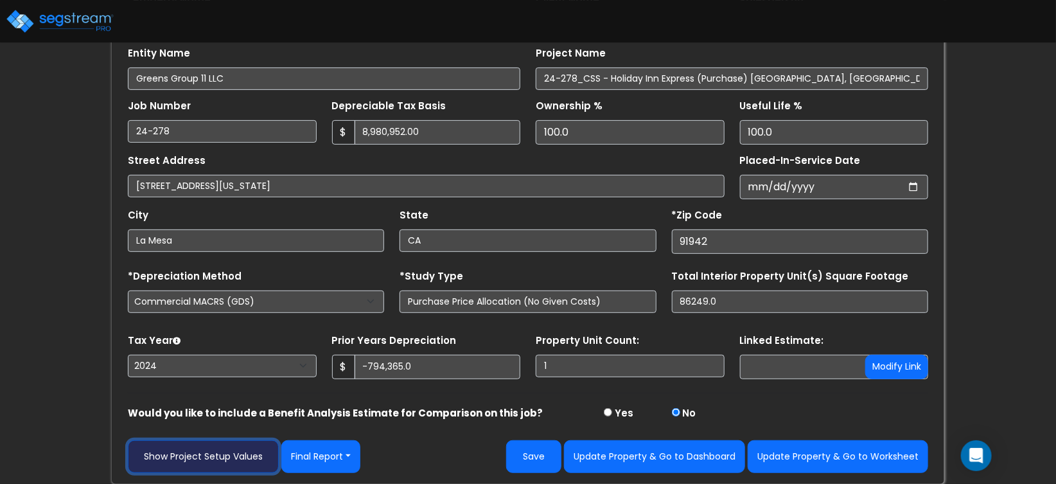
click at [222, 456] on link "Show Project Setup Values" at bounding box center [203, 456] width 151 height 33
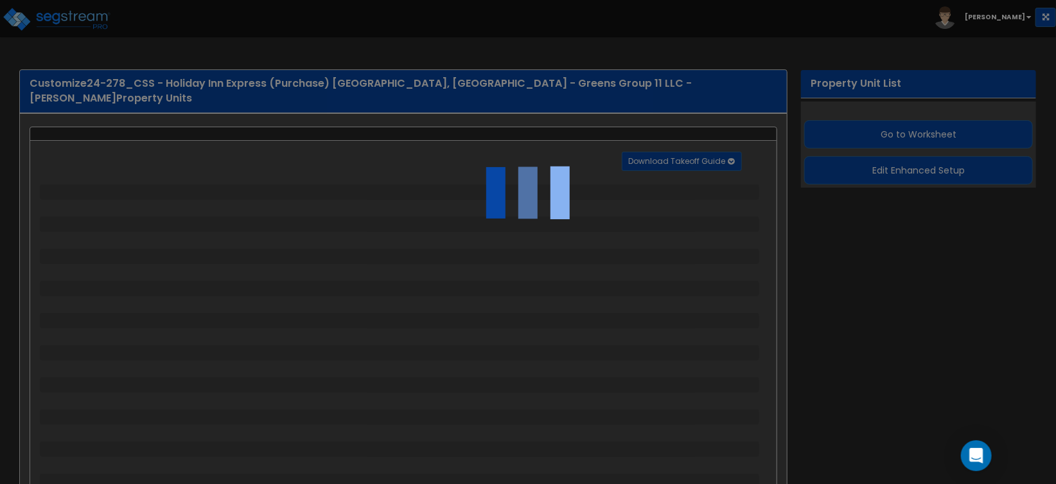
select select "2"
select select "1"
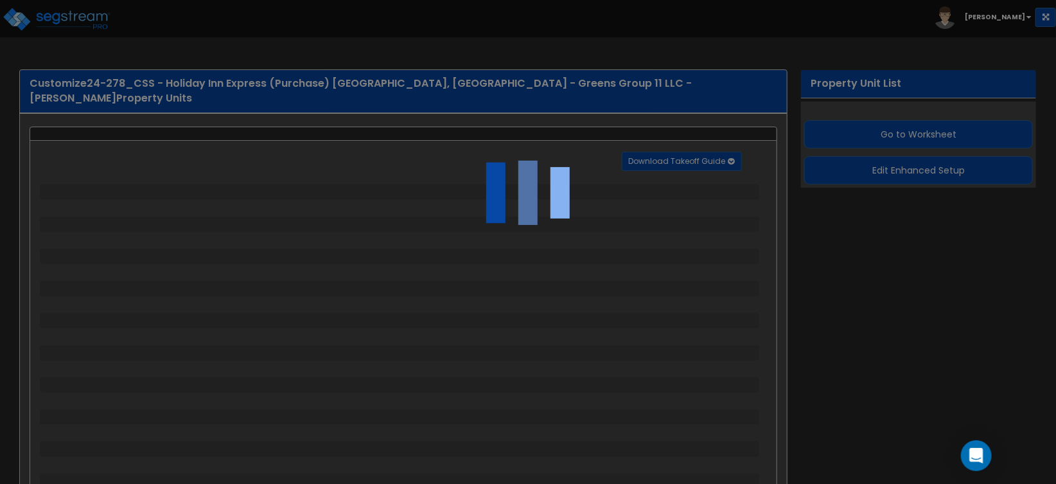
select select "1"
select select "2"
select select "3"
select select "2"
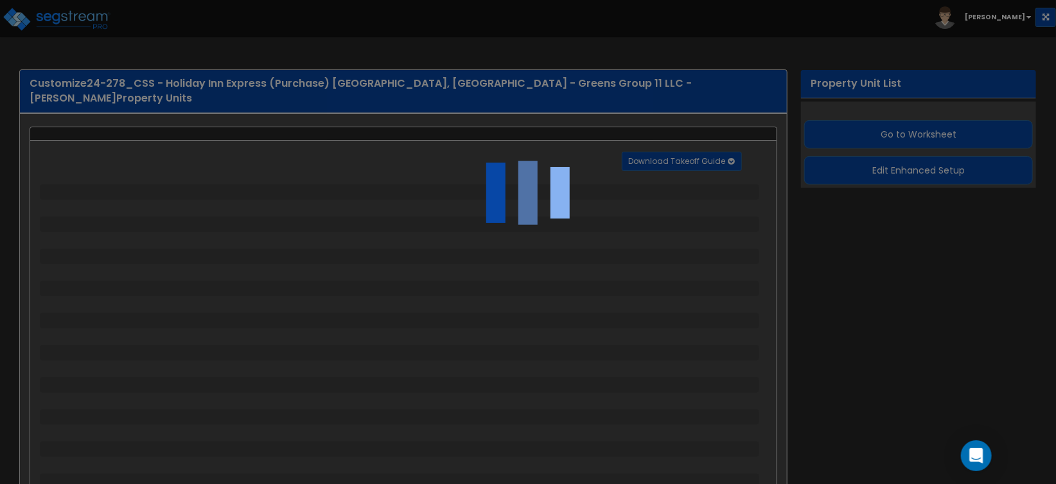
select select "1"
select select "2"
select select "1"
select select "4"
select select "2"
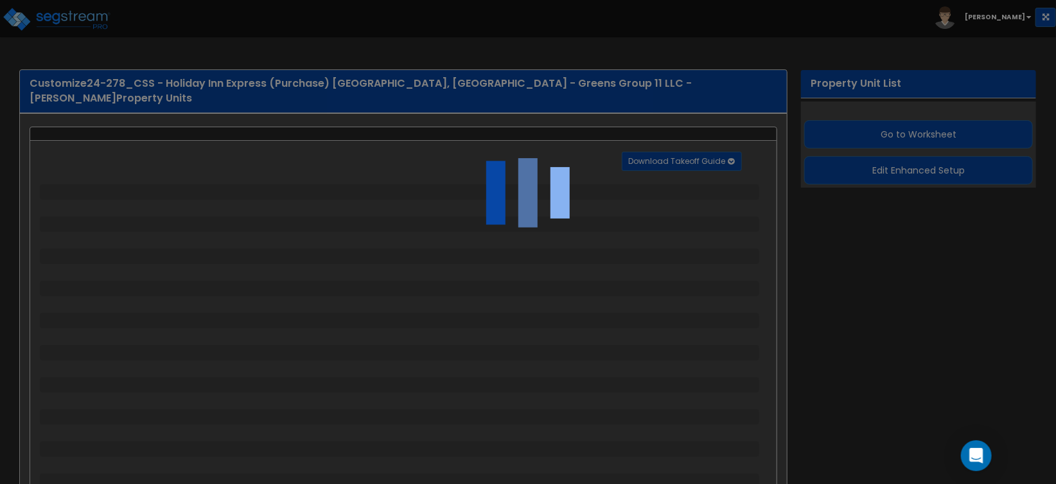
select select "1"
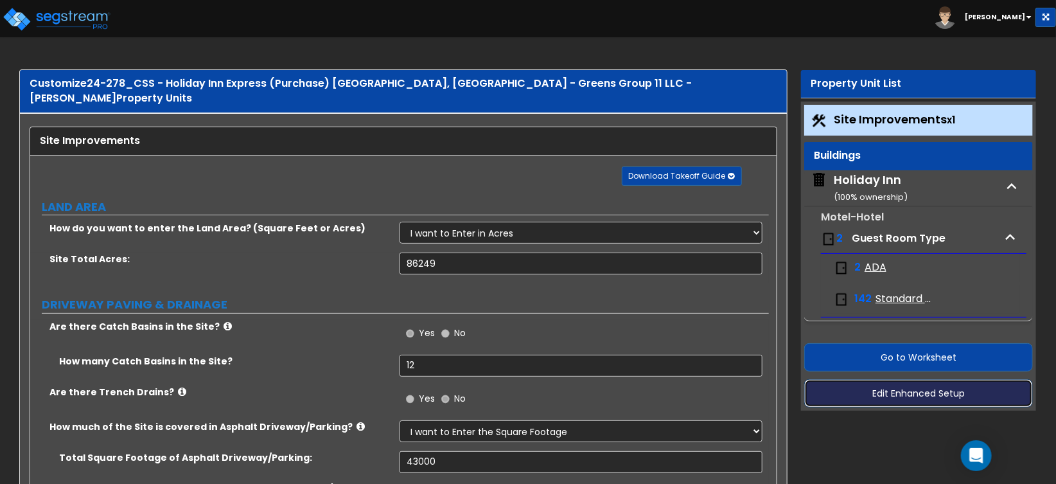
click at [926, 391] on button "Edit Enhanced Setup" at bounding box center [918, 393] width 229 height 28
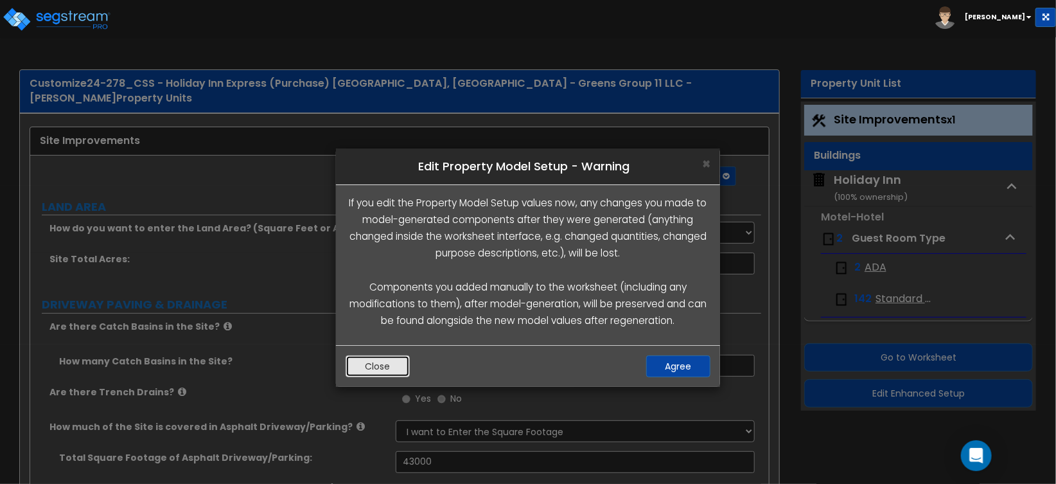
click at [381, 362] on button "Close" at bounding box center [378, 366] width 64 height 22
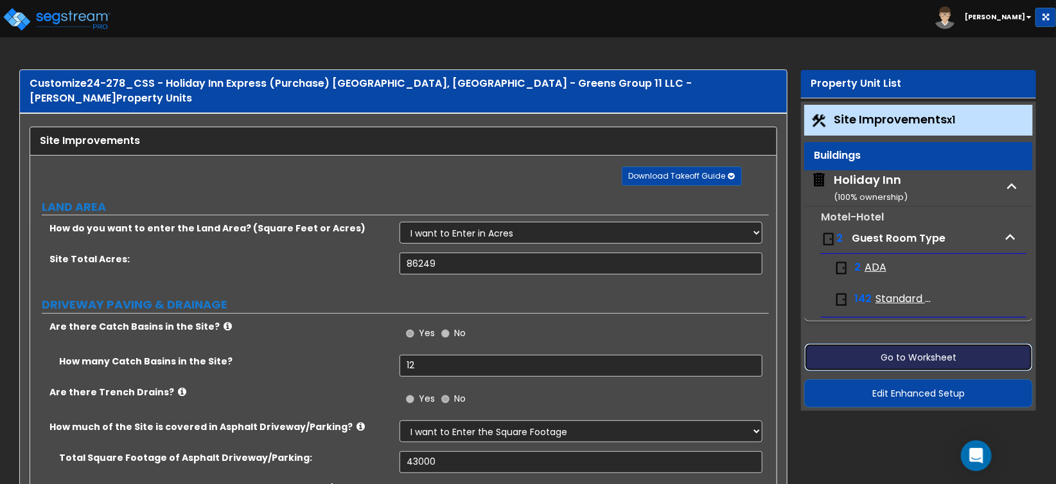
click at [899, 360] on button "Go to Worksheet" at bounding box center [918, 357] width 229 height 28
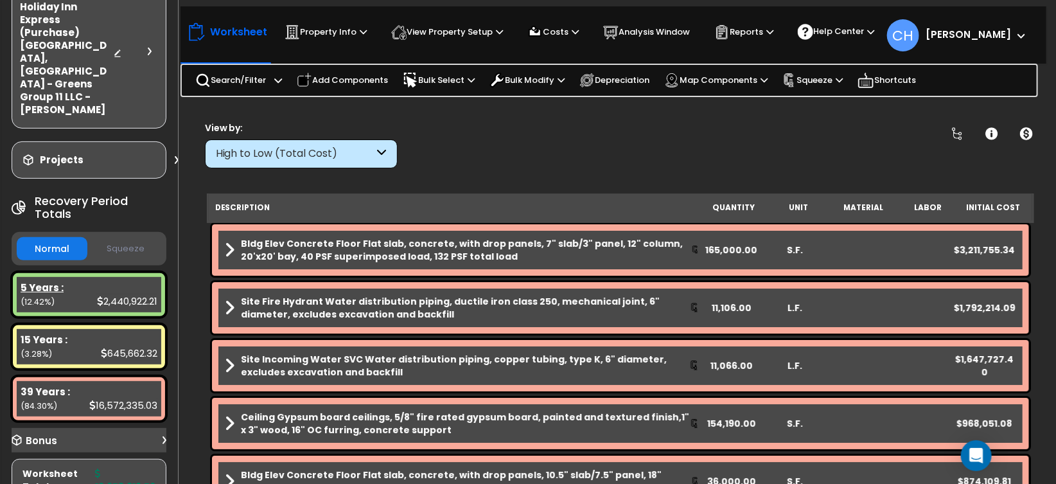
scroll to position [87, 3]
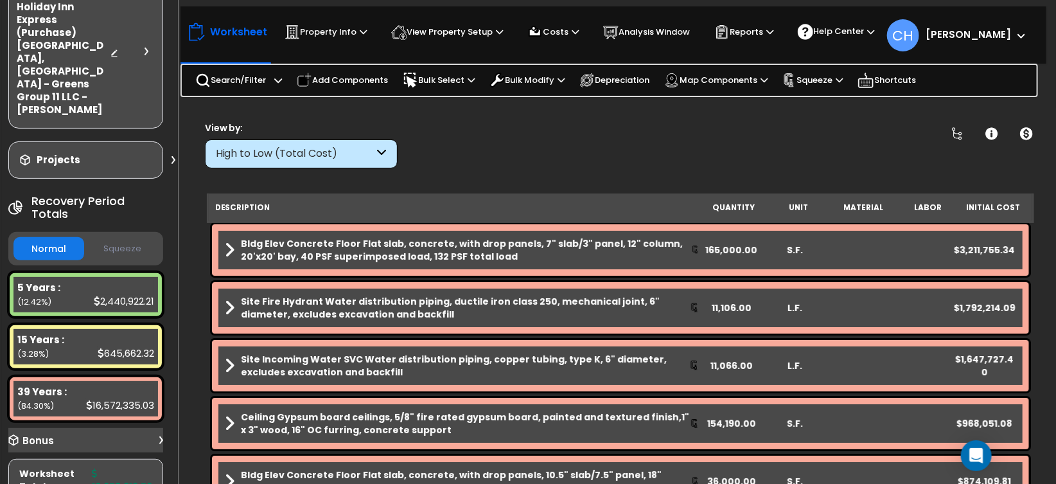
click at [144, 238] on button "Squeeze" at bounding box center [122, 249] width 71 height 22
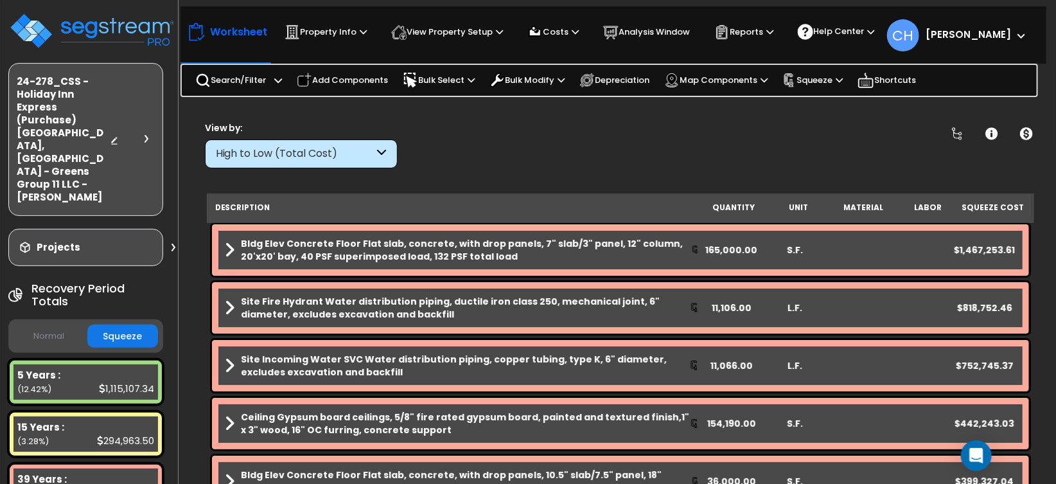
scroll to position [0, 0]
